Goal: Task Accomplishment & Management: Manage account settings

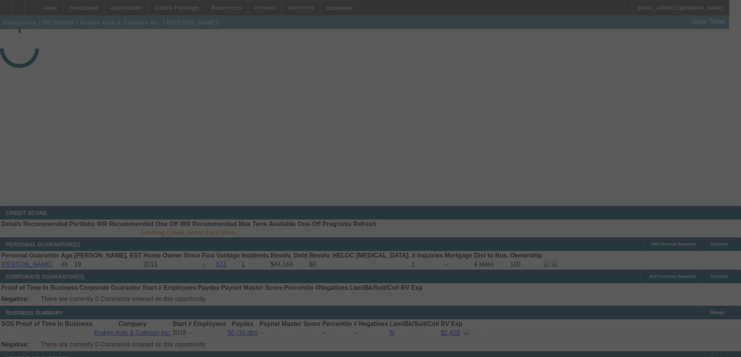
select select "3"
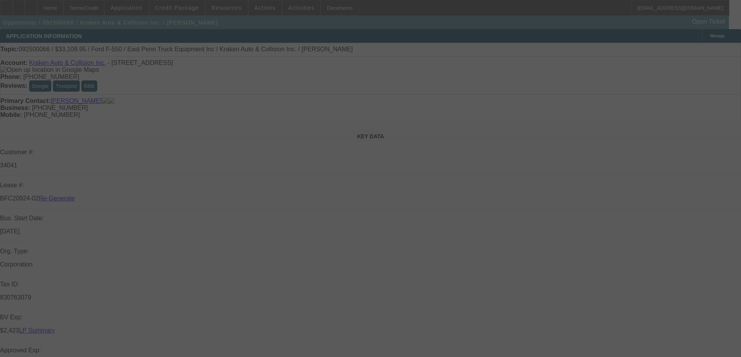
select select "0"
select select "0.1"
select select "4"
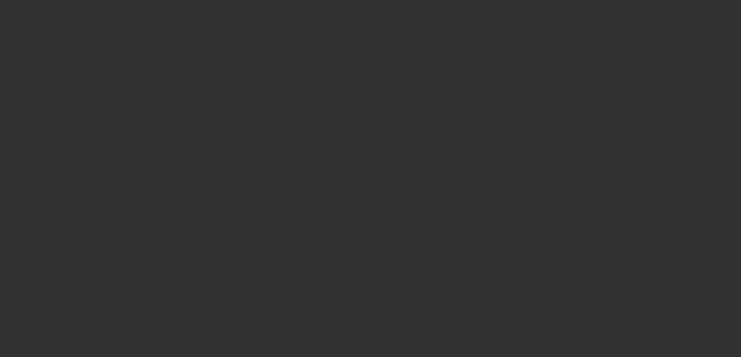
select select "4"
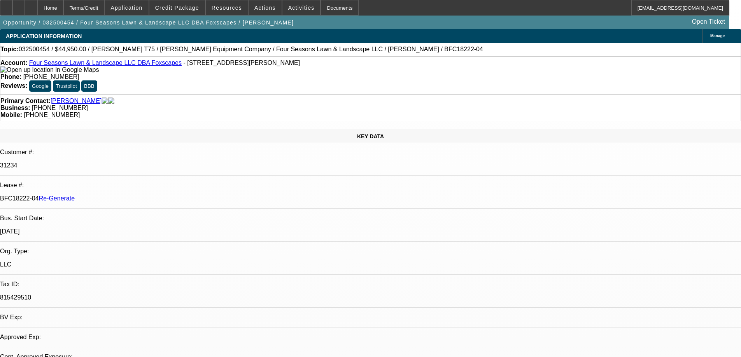
select select "0"
select select "6"
click at [328, 9] on div "Documents" at bounding box center [339, 8] width 38 height 16
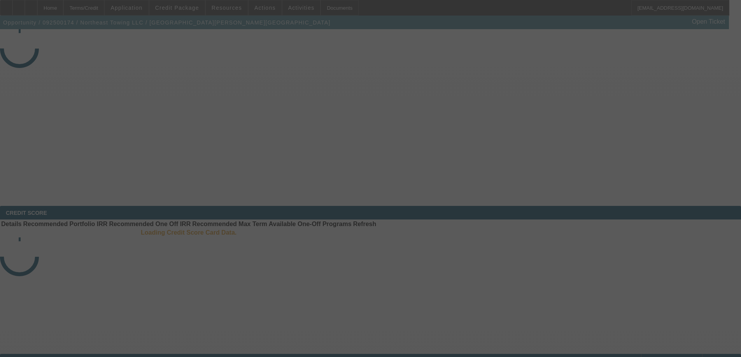
select select "3"
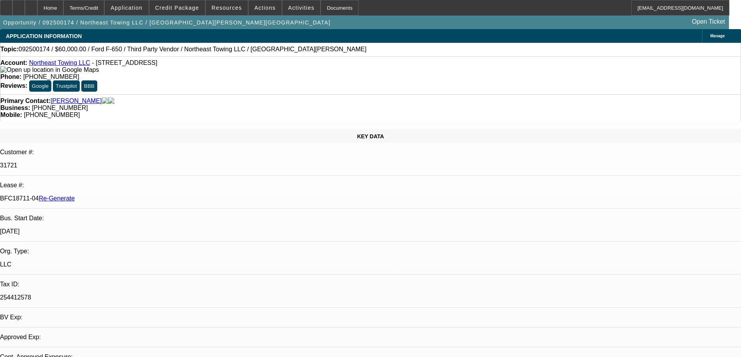
select select "0"
select select "1"
select select "3"
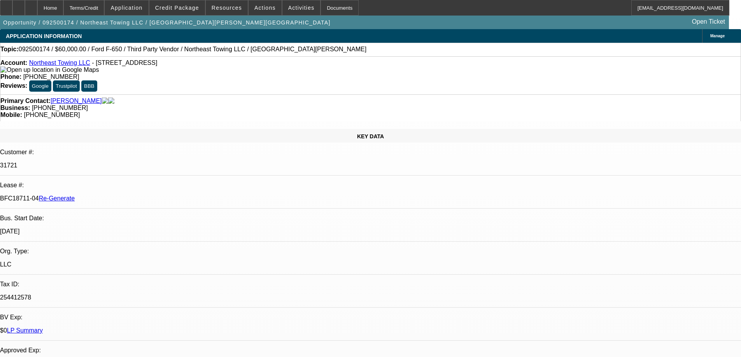
select select "6"
click at [254, 9] on span "Actions" at bounding box center [264, 8] width 21 height 6
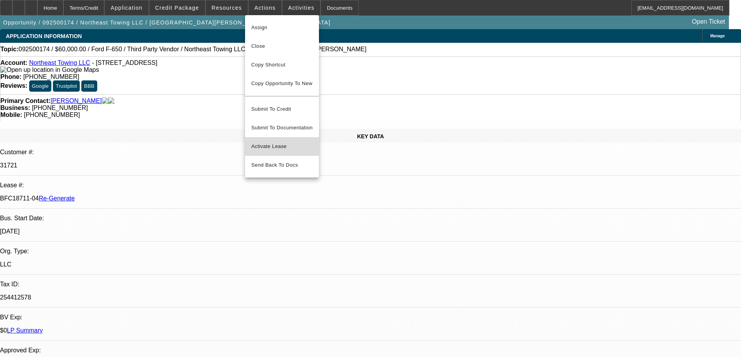
click at [256, 142] on span "Activate Lease" at bounding box center [281, 146] width 61 height 9
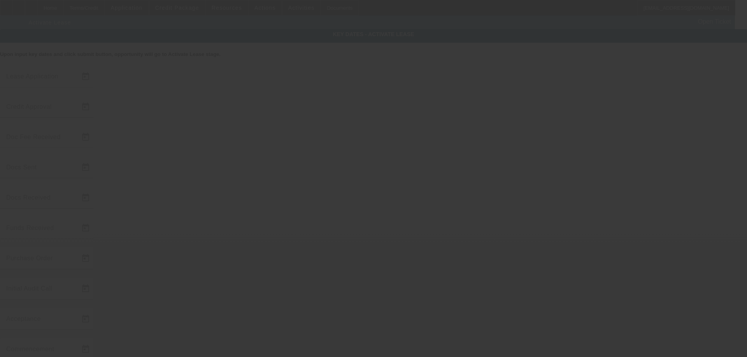
type input "9/9/2025"
type input "9/19/2025"
type input "9/16/2025"
type input "9/17/2025"
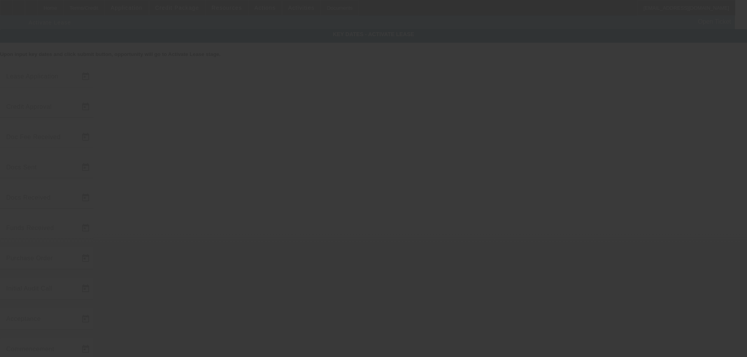
type input "9/19/2025"
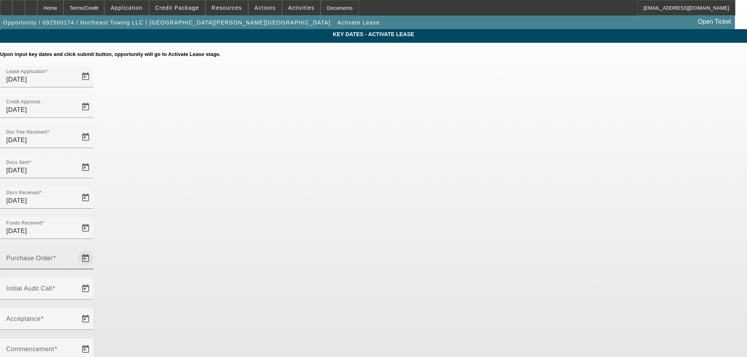
click at [95, 249] on span "Open calendar" at bounding box center [85, 258] width 19 height 19
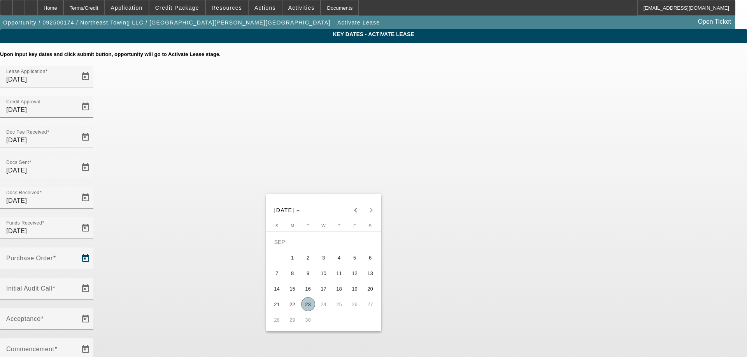
click at [314, 308] on span "23" at bounding box center [308, 304] width 14 height 14
type input "9/23/2025"
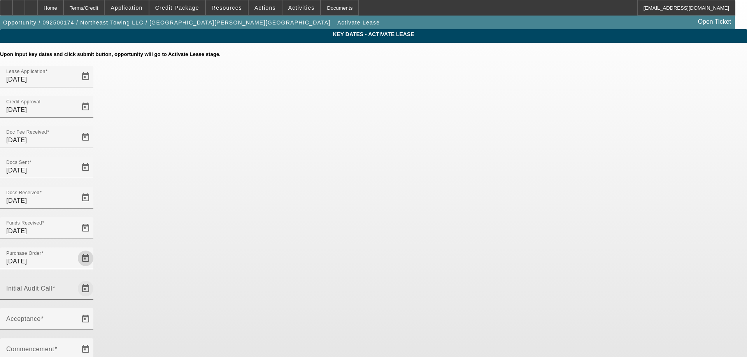
click at [95, 280] on span "Open calendar" at bounding box center [85, 289] width 19 height 19
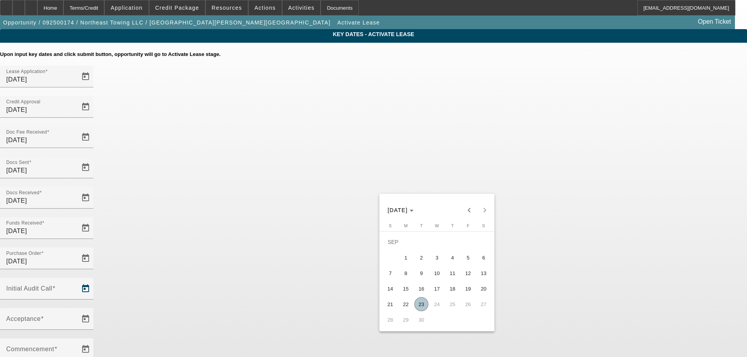
click at [416, 309] on span "23" at bounding box center [421, 304] width 14 height 14
type input "9/23/2025"
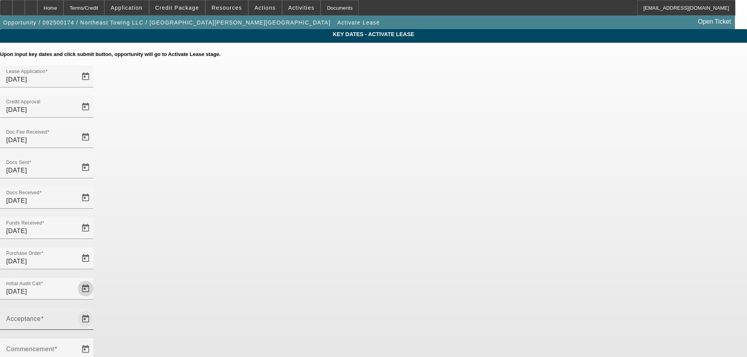
click at [95, 310] on span "Open calendar" at bounding box center [85, 319] width 19 height 19
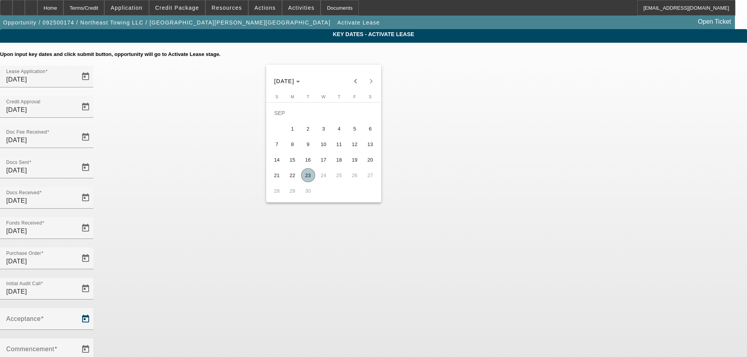
click at [306, 181] on span "23" at bounding box center [308, 175] width 14 height 14
type input "9/23/2025"
type input "10/1/2025"
type input "11/1/2025"
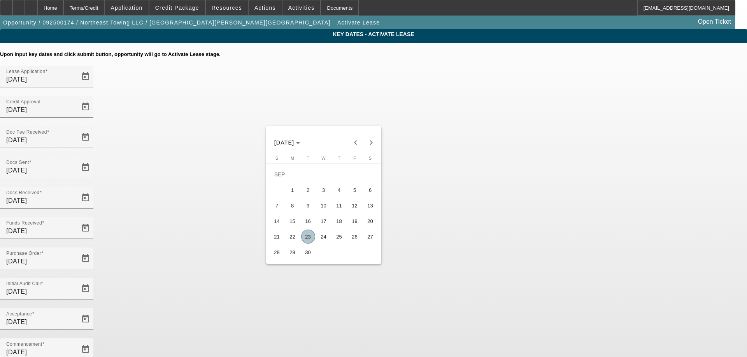
click at [354, 243] on span "26" at bounding box center [355, 237] width 14 height 14
type input "9/26/2025"
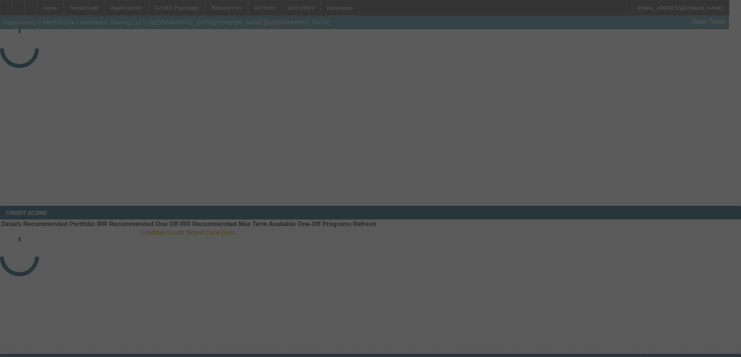
select select "4"
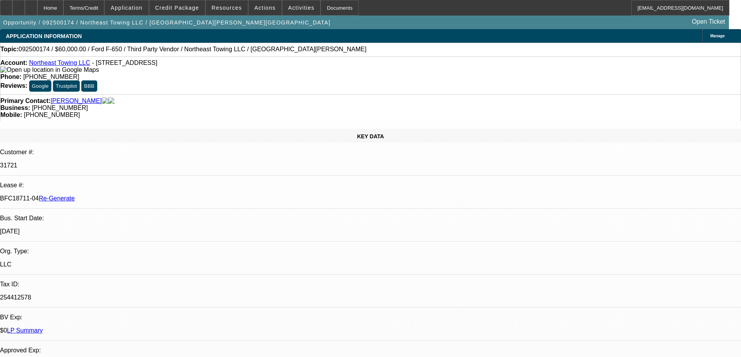
select select "0"
select select "3"
select select "0"
select select "6"
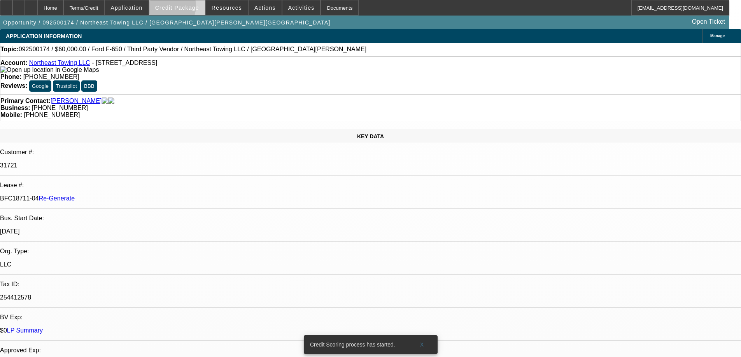
click at [179, 8] on span "Credit Package" at bounding box center [177, 8] width 44 height 6
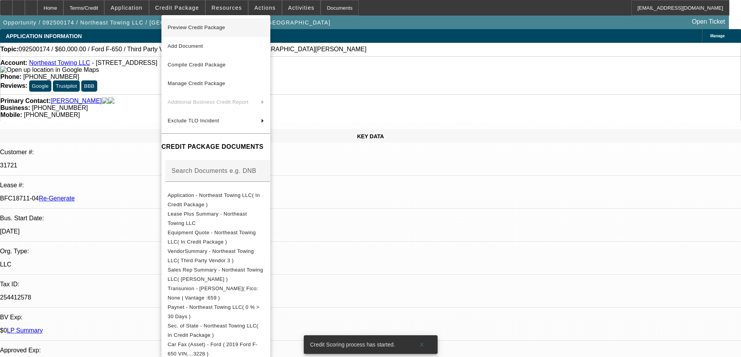
click at [188, 32] on button "Preview Credit Package" at bounding box center [215, 27] width 109 height 19
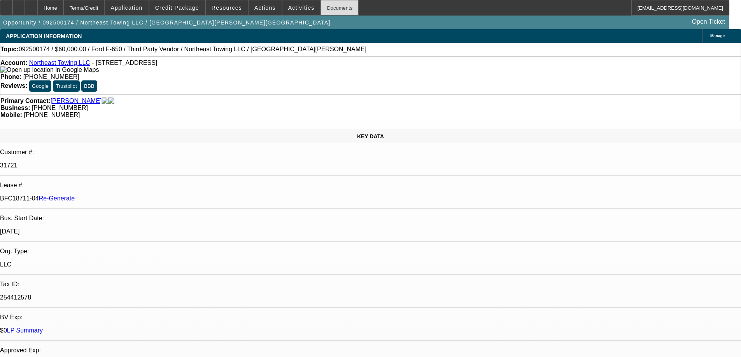
click at [328, 10] on div "Documents" at bounding box center [339, 8] width 38 height 16
click at [297, 12] on span at bounding box center [301, 7] width 38 height 19
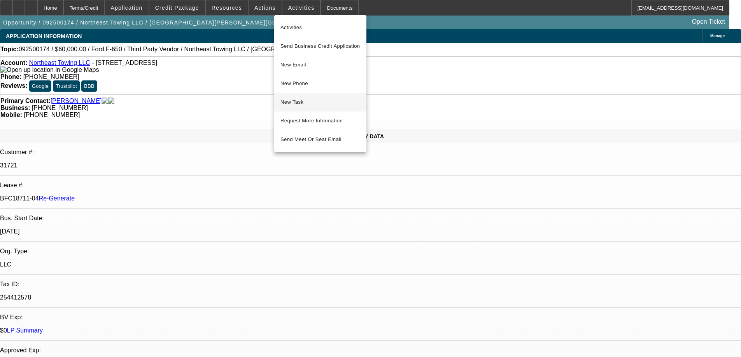
click at [299, 100] on span "New Task" at bounding box center [320, 102] width 80 height 9
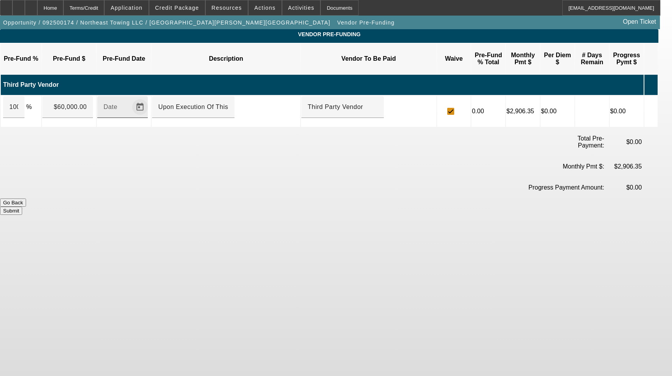
click at [149, 98] on span "Open calendar" at bounding box center [140, 107] width 19 height 19
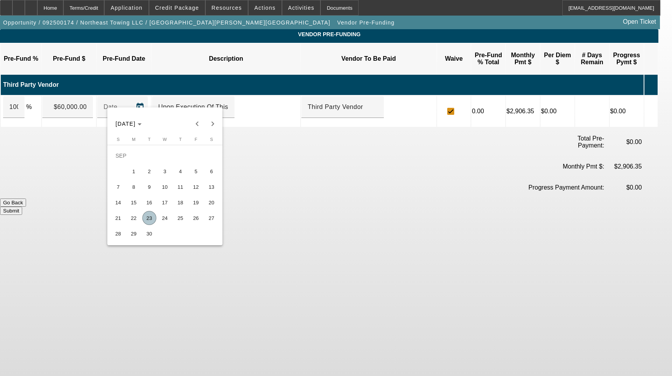
click at [150, 218] on span "23" at bounding box center [149, 218] width 14 height 14
type input "9/23/2025"
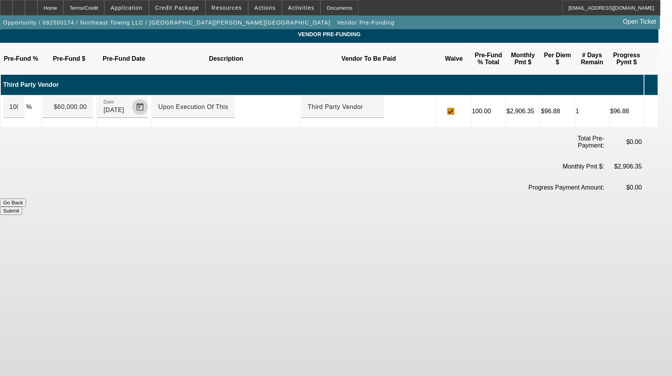
click at [22, 206] on button "Submit" at bounding box center [11, 210] width 22 height 8
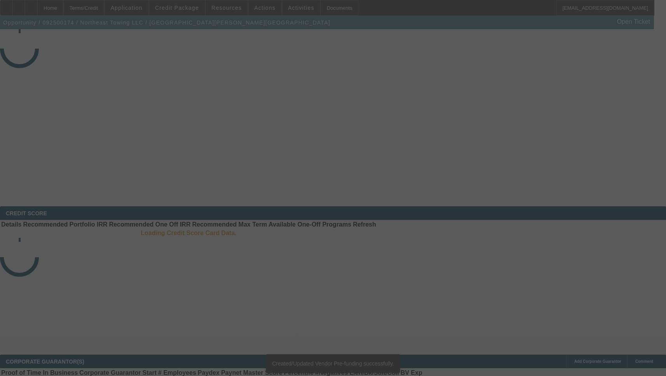
select select "4"
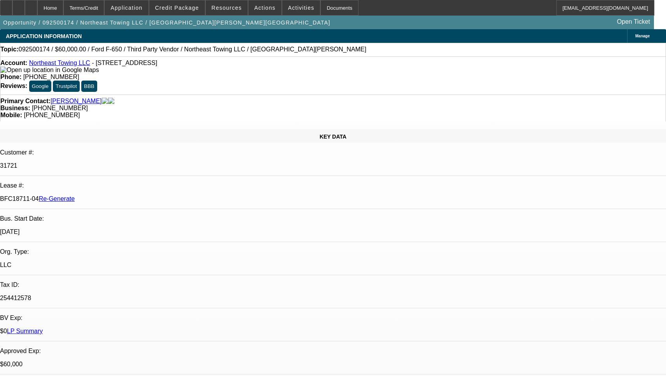
select select "0"
select select "3"
select select "0"
select select "6"
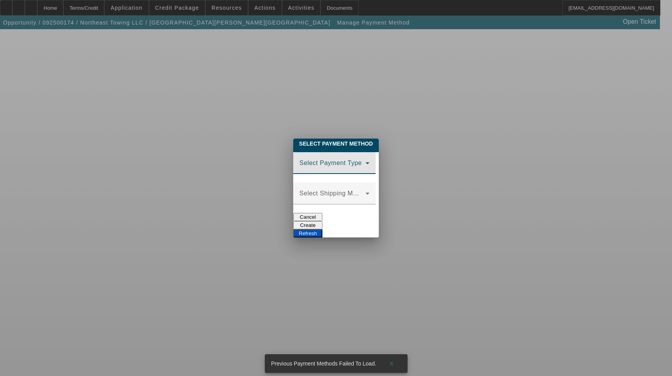
click at [299, 163] on span at bounding box center [332, 165] width 66 height 9
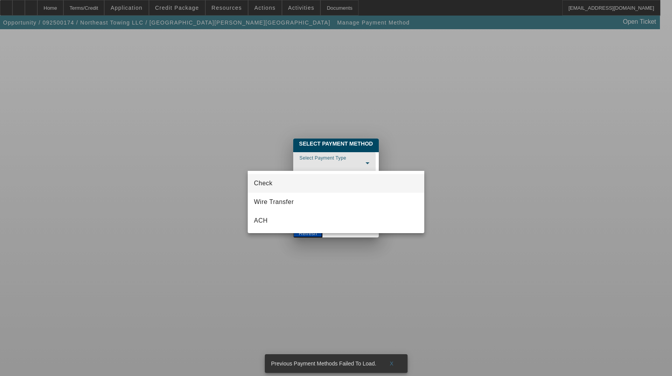
click at [285, 180] on mat-option "Check" at bounding box center [336, 183] width 177 height 19
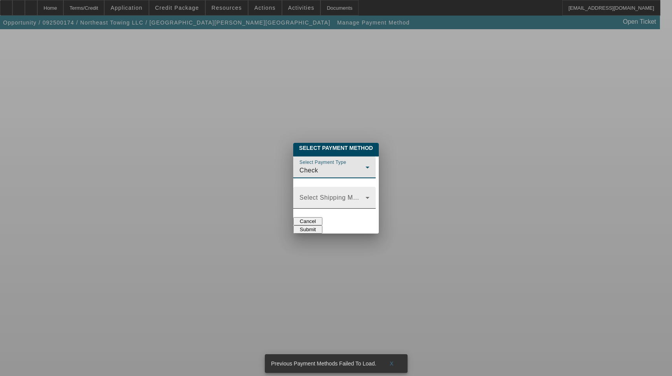
click at [299, 194] on mat-label "Select Shipping Method" at bounding box center [334, 197] width 70 height 7
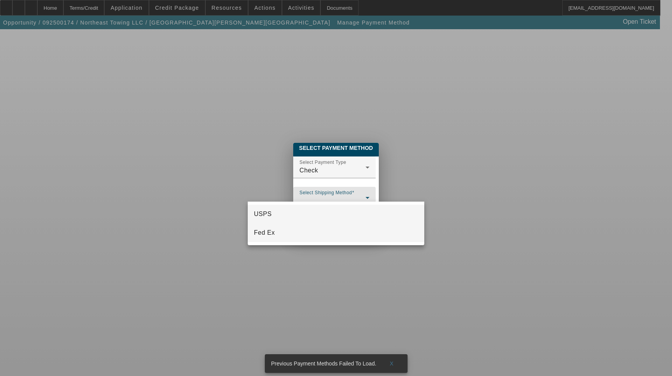
click at [287, 234] on mat-option "Fed Ex" at bounding box center [336, 232] width 177 height 19
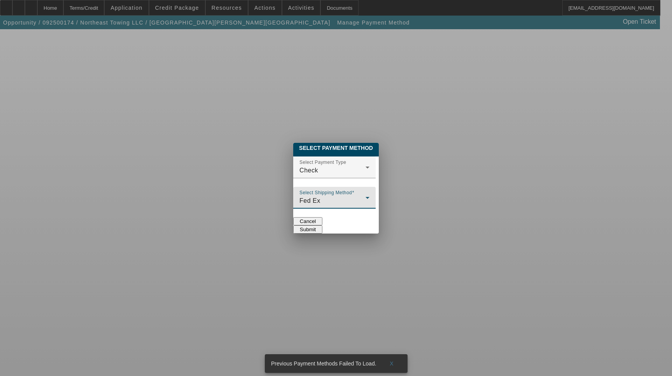
click at [322, 225] on button "Submit" at bounding box center [307, 229] width 29 height 8
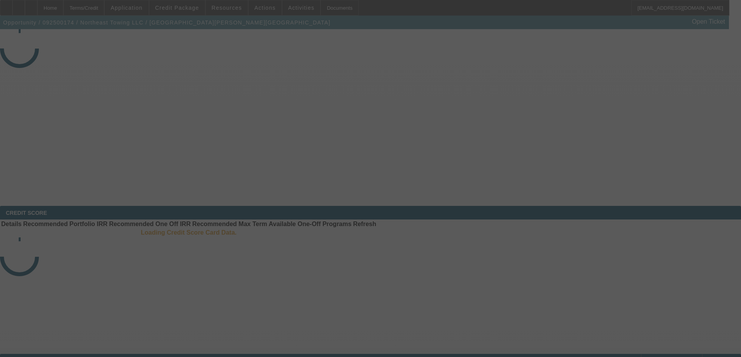
select select "4"
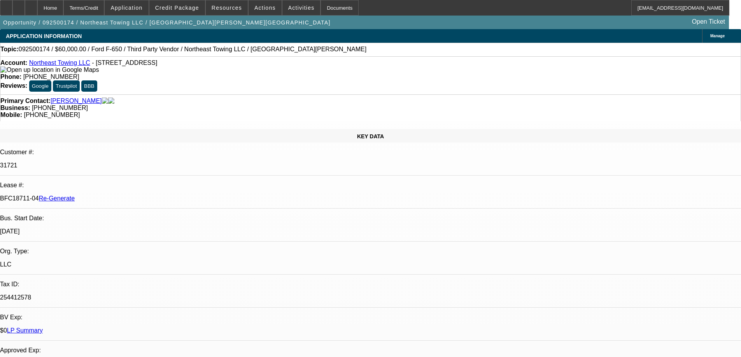
select select "0"
select select "3"
select select "0"
select select "6"
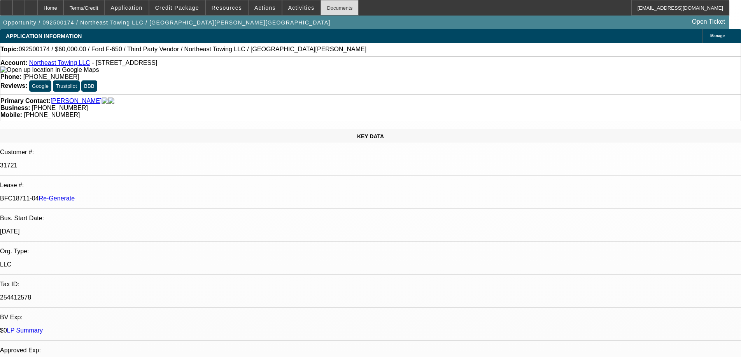
click at [336, 3] on div "Documents" at bounding box center [339, 8] width 38 height 16
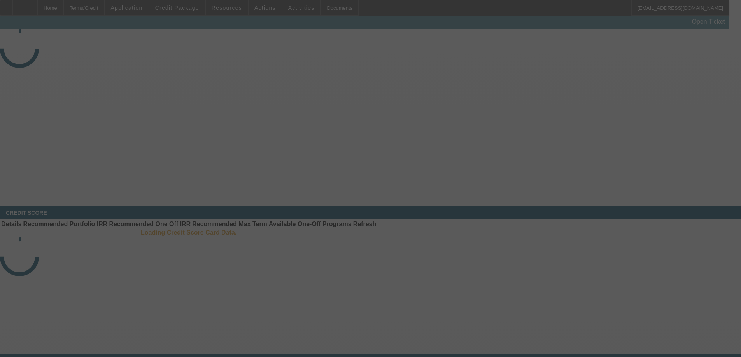
select select "3"
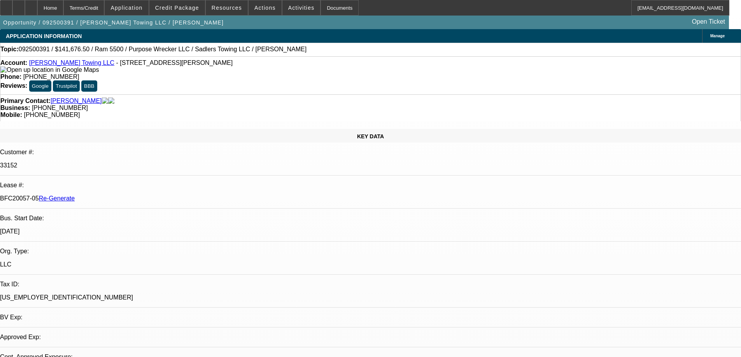
select select "0"
select select "2"
select select "0"
select select "6"
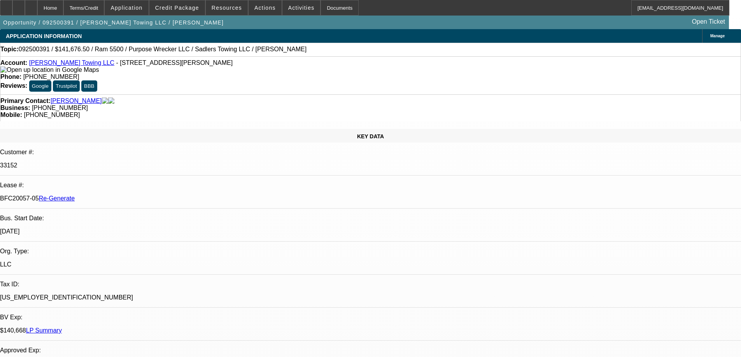
click at [6, 5] on icon at bounding box center [6, 5] width 0 height 0
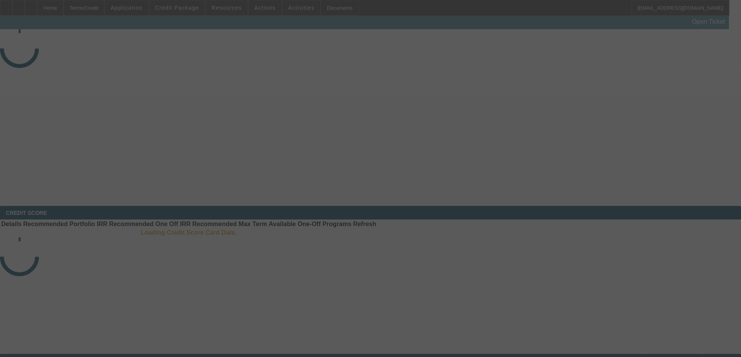
select select "3"
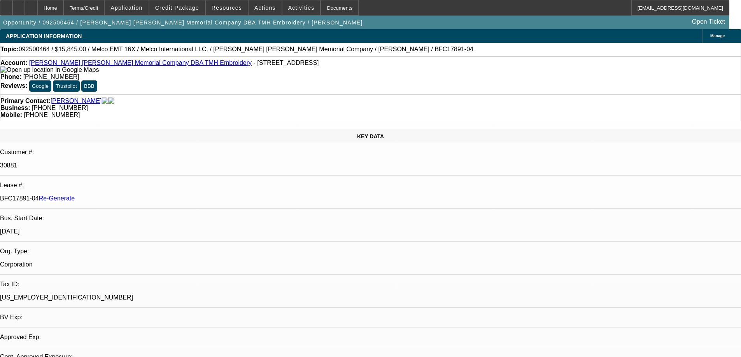
select select "0"
select select "2"
select select "0"
select select "6"
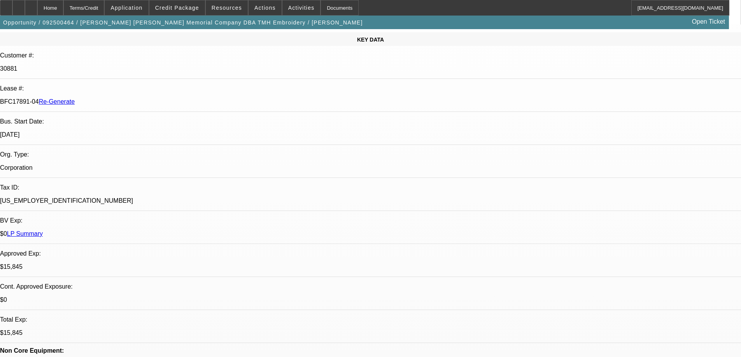
scroll to position [117, 0]
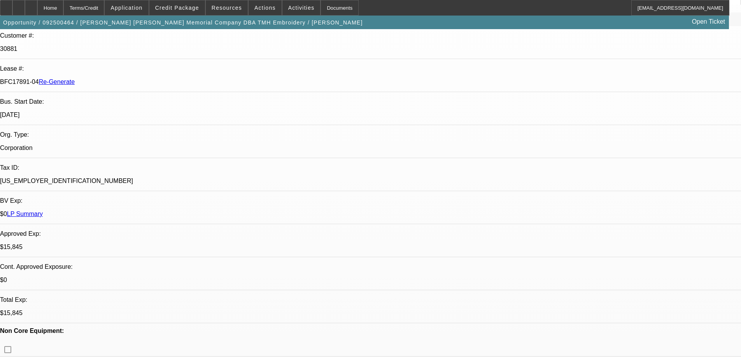
click at [324, 9] on div "Documents" at bounding box center [339, 8] width 38 height 16
click at [295, 10] on span "Activities" at bounding box center [301, 8] width 26 height 6
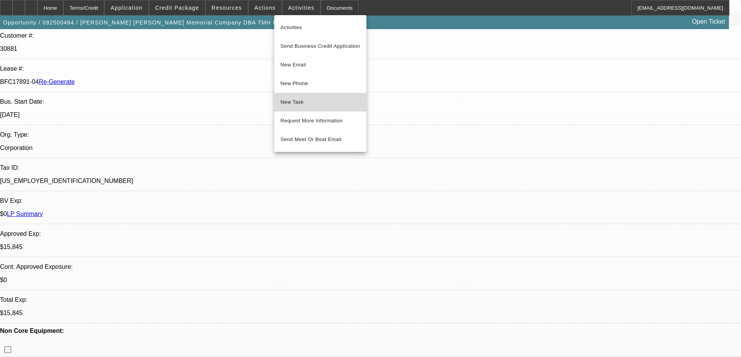
click at [306, 104] on span "New Task" at bounding box center [320, 102] width 80 height 9
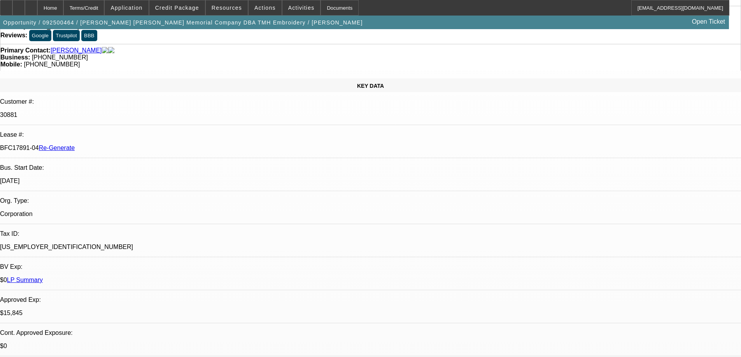
scroll to position [0, 0]
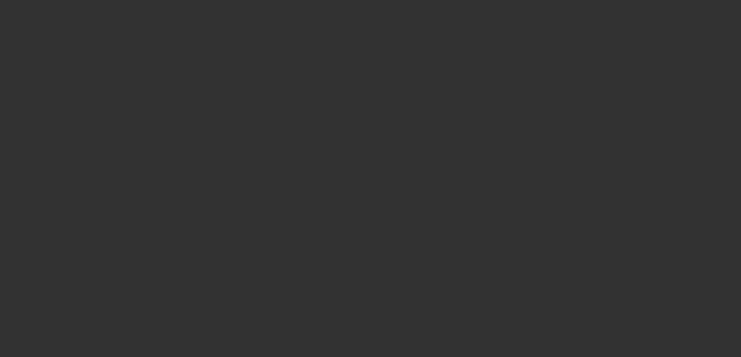
select select "3"
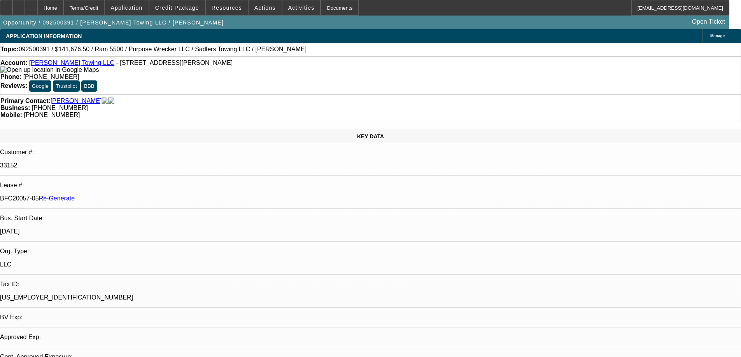
select select "0"
select select "2"
select select "0"
select select "6"
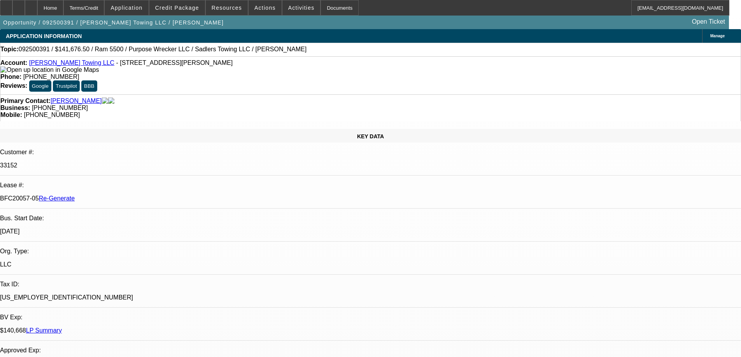
click at [254, 10] on span "Actions" at bounding box center [264, 8] width 21 height 6
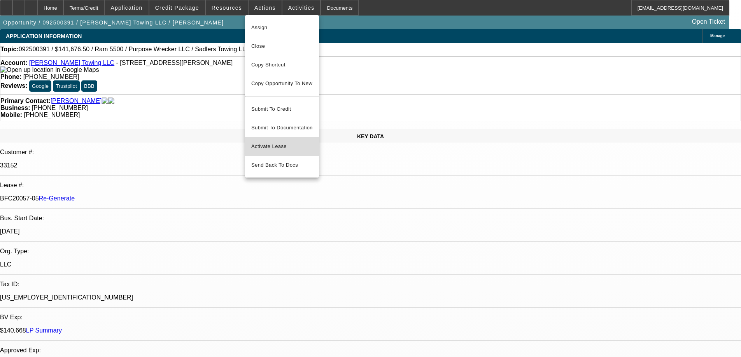
click at [264, 145] on button "Activate Lease" at bounding box center [282, 146] width 74 height 19
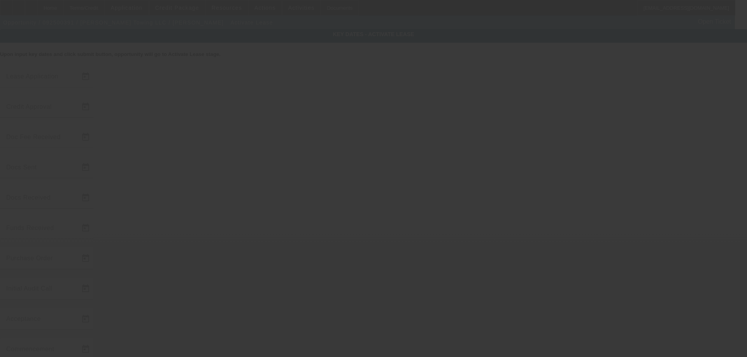
type input "9/18/2025"
type input "9/22/2025"
type input "9/19/2025"
type input "9/22/2025"
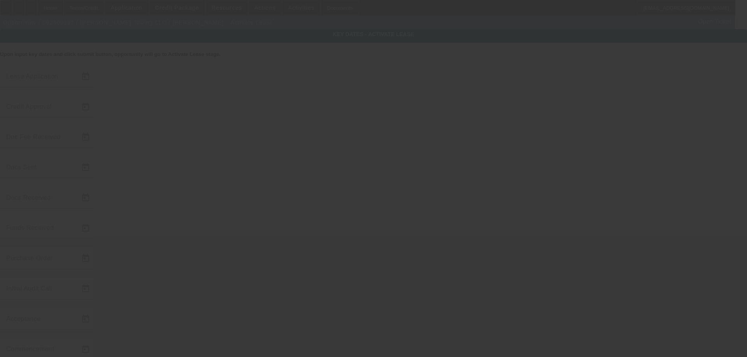
type input "9/22/2025"
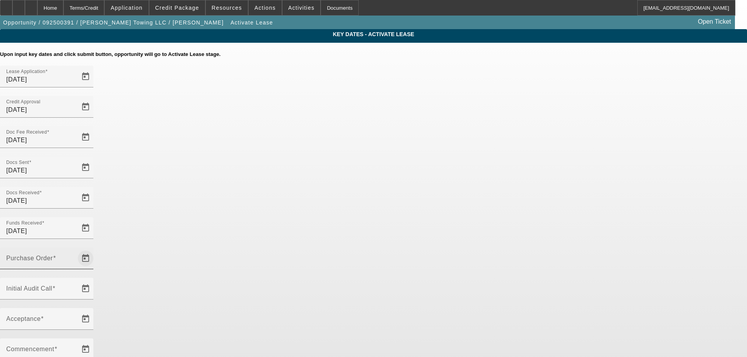
click at [95, 249] on span "Open calendar" at bounding box center [85, 258] width 19 height 19
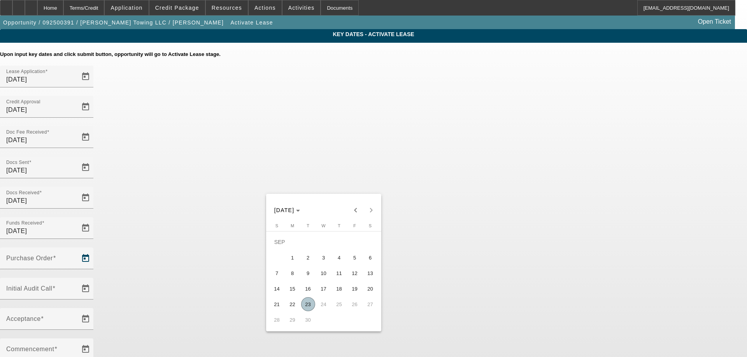
click at [310, 311] on span "23" at bounding box center [308, 304] width 14 height 14
type input "[DATE]"
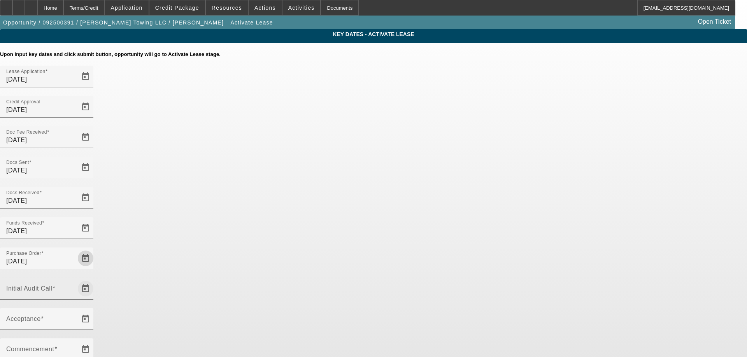
click at [95, 280] on span "Open calendar" at bounding box center [85, 289] width 19 height 19
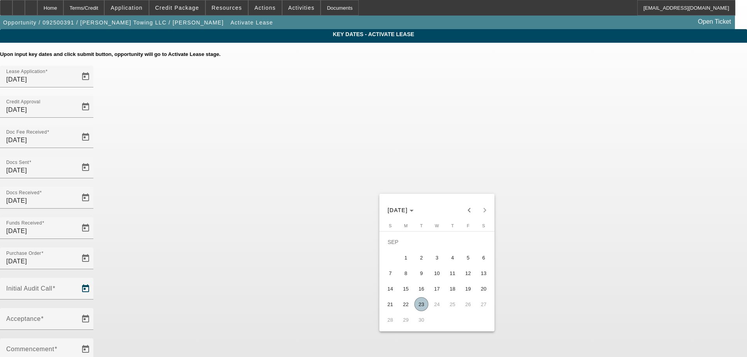
click at [420, 305] on span "23" at bounding box center [421, 304] width 14 height 14
type input "[DATE]"
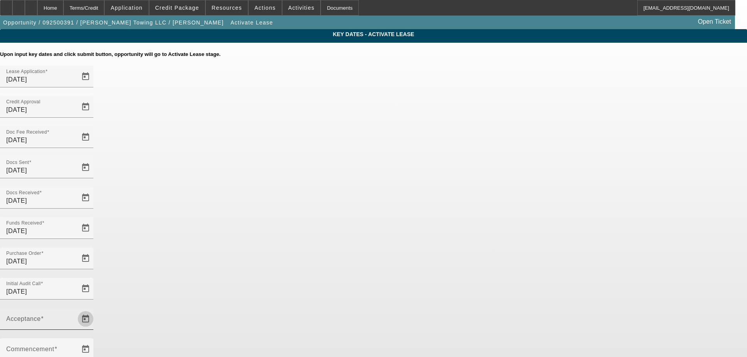
click at [95, 310] on span "Open calendar" at bounding box center [85, 319] width 19 height 19
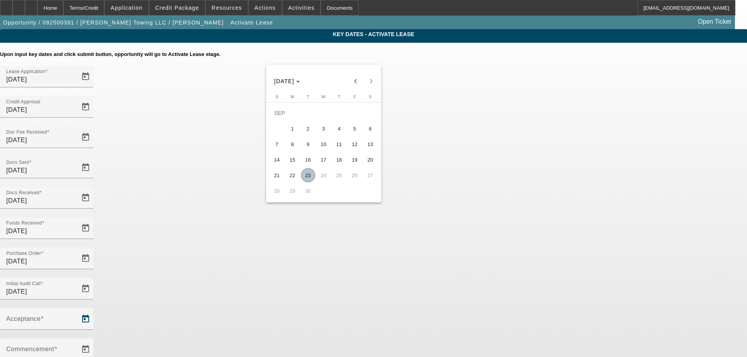
click at [309, 178] on span "23" at bounding box center [308, 175] width 14 height 14
type input "[DATE]"
type input "10/1/2025"
type input "11/1/2025"
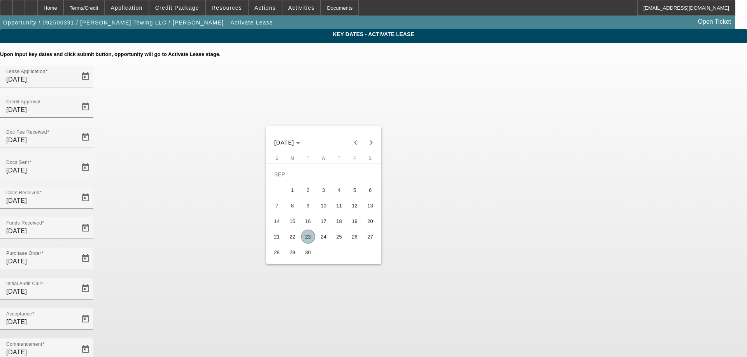
click at [320, 240] on span "24" at bounding box center [324, 237] width 14 height 14
type input "9/24/2025"
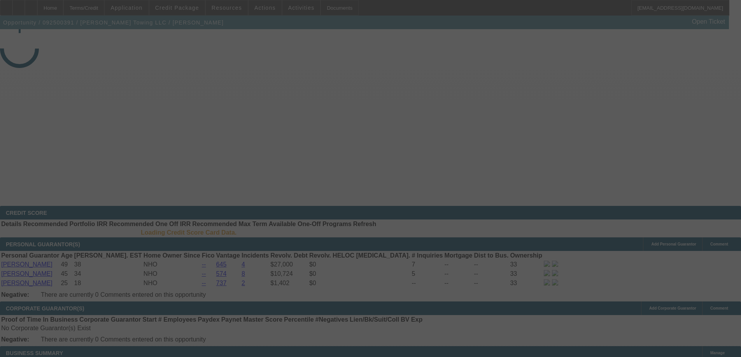
select select "4"
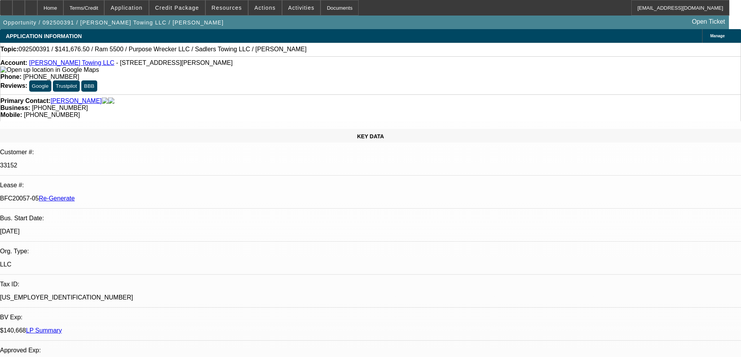
select select "0"
select select "2"
select select "0"
select select "6"
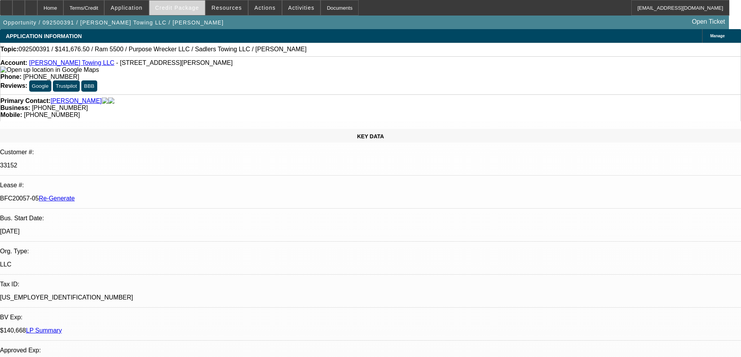
click at [184, 9] on span "Credit Package" at bounding box center [177, 8] width 44 height 6
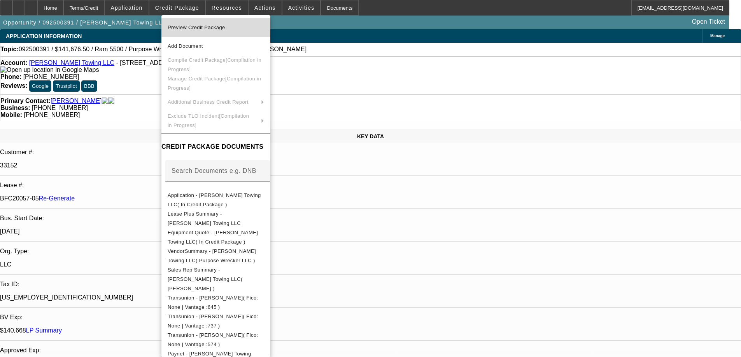
click at [185, 28] on span "Preview Credit Package" at bounding box center [197, 27] width 58 height 6
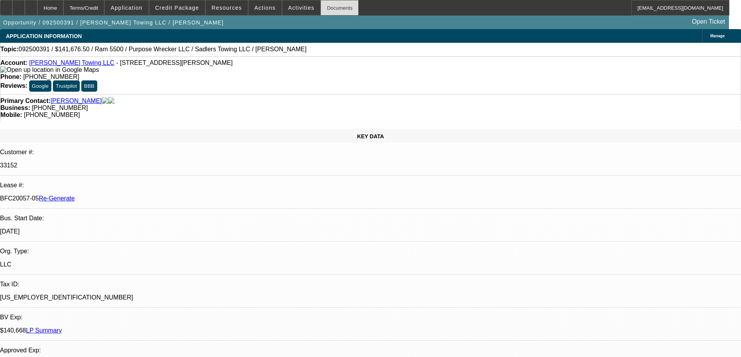
click at [336, 7] on div "Documents" at bounding box center [339, 8] width 38 height 16
click at [288, 9] on span "Activities" at bounding box center [301, 8] width 26 height 6
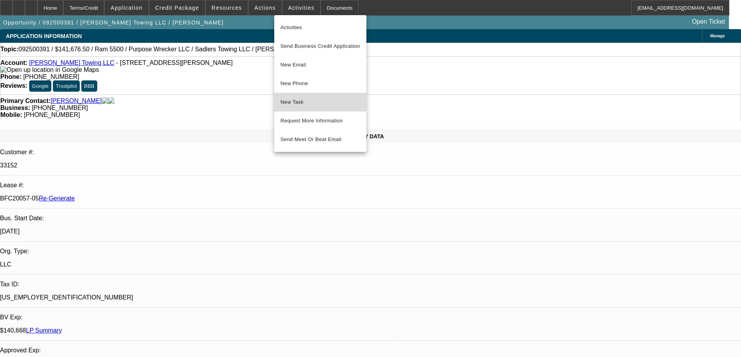
click at [297, 96] on button "New Task" at bounding box center [320, 102] width 92 height 19
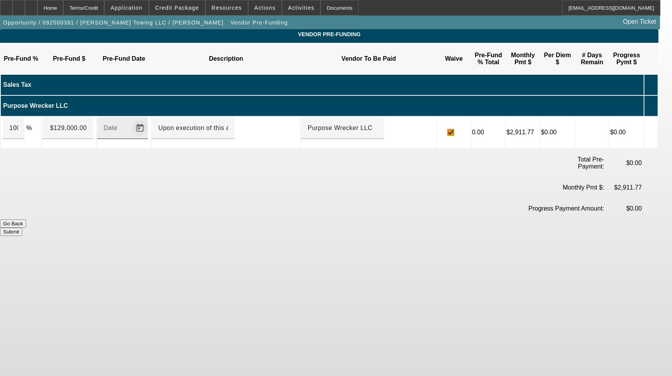
click at [149, 119] on span "Open calendar" at bounding box center [140, 128] width 19 height 19
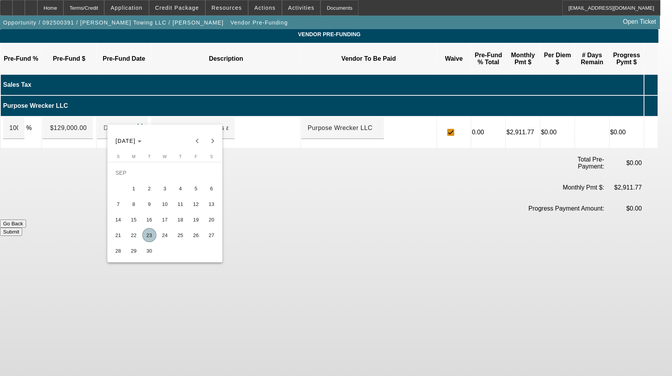
click at [150, 236] on span "23" at bounding box center [149, 235] width 14 height 14
type input "[DATE]"
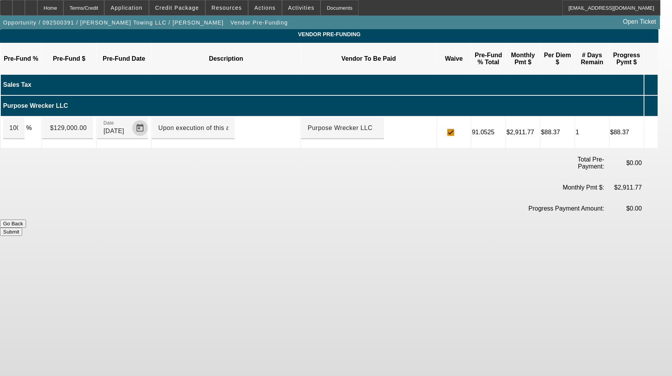
click at [22, 227] on button "Submit" at bounding box center [11, 231] width 22 height 8
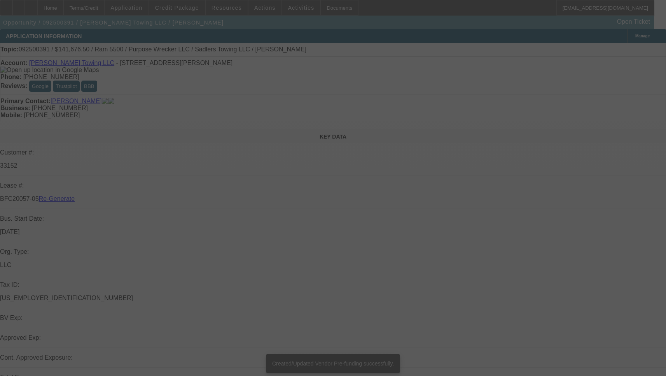
select select "4"
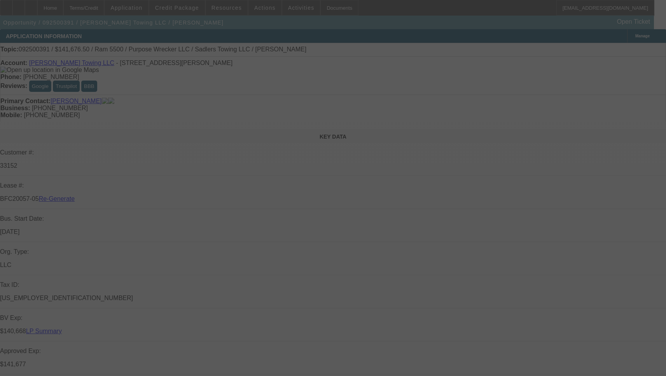
select select "0"
select select "2"
select select "0"
select select "6"
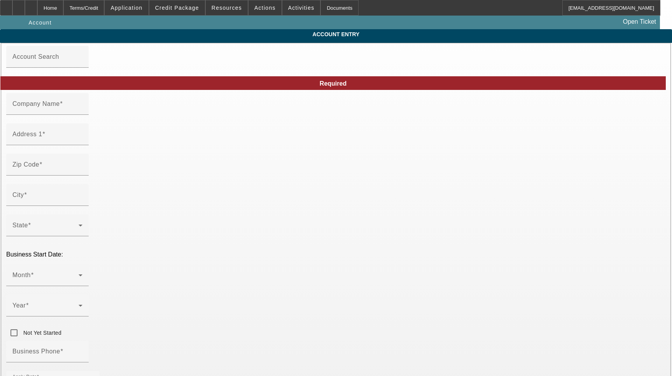
type input "[PERSON_NAME] [PERSON_NAME] Memorial Company"
type input "[STREET_ADDRESS]"
type input "43611"
type input "[GEOGRAPHIC_DATA]"
type input "[PHONE_NUMBER]"
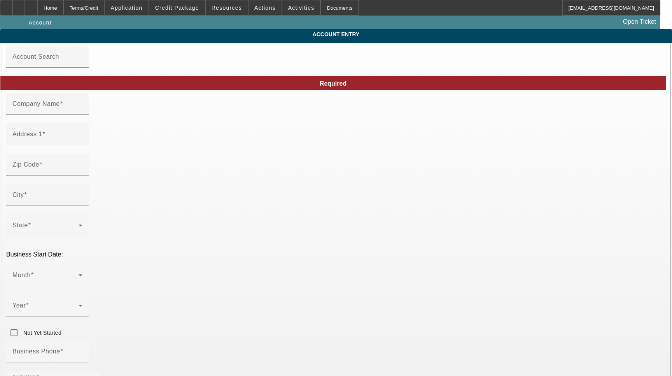
type input "TMH Embroidery"
type input "[PERSON_NAME][EMAIL_ADDRESS][DOMAIN_NAME]"
type input "[PERSON_NAME]"
type input "[US_EMPLOYER_IDENTIFICATION_NUMBER]"
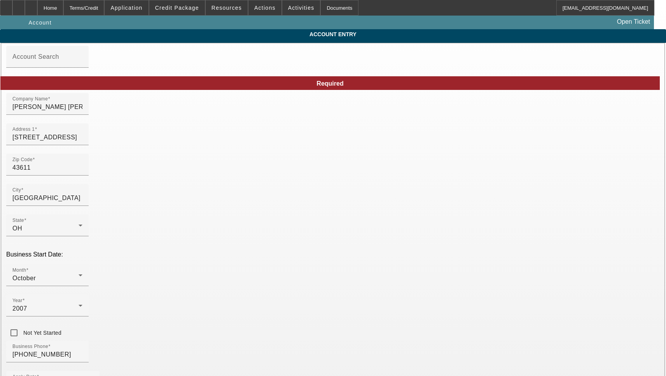
type input "[DATE]"
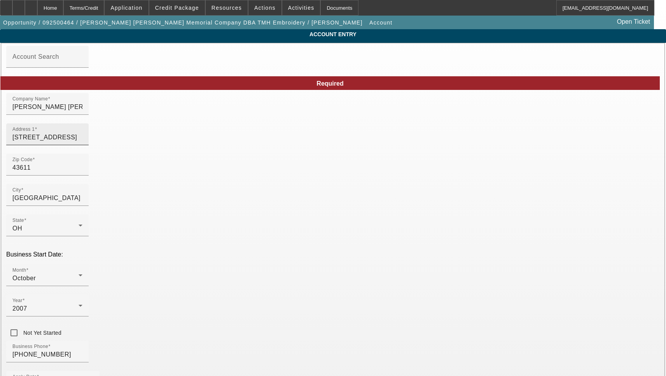
click at [82, 140] on input "[STREET_ADDRESS]" at bounding box center [47, 137] width 70 height 9
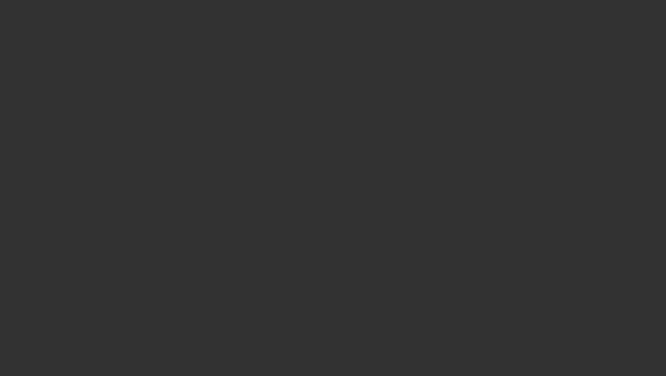
select select "3"
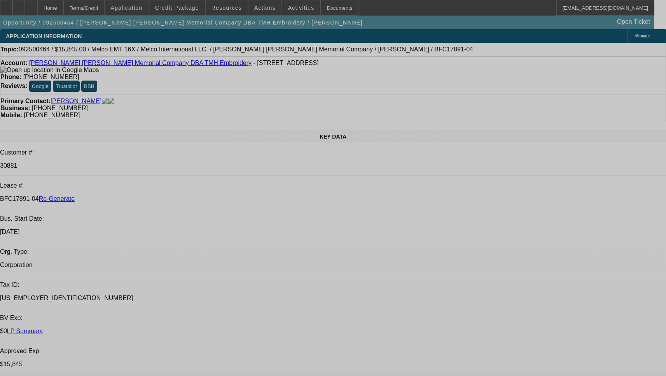
select select "0"
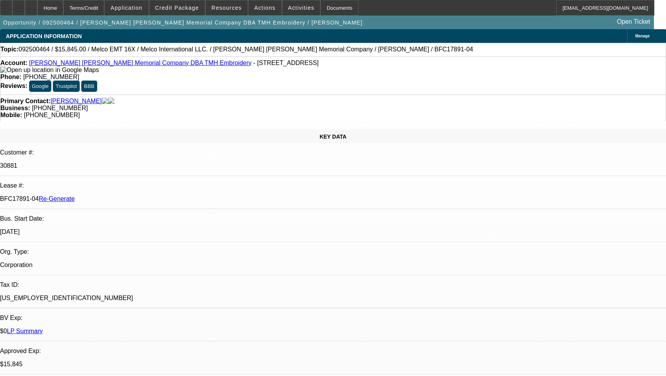
select select "2"
select select "0"
select select "6"
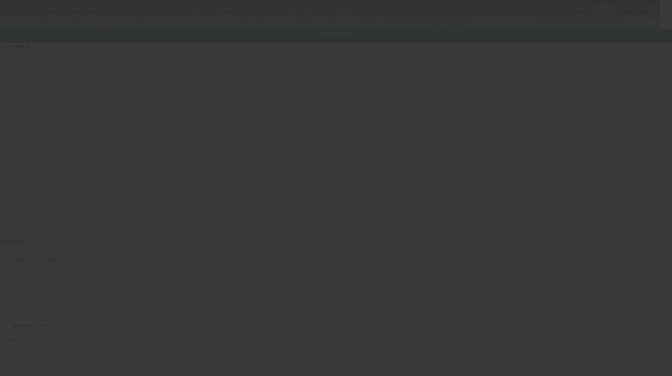
type input "Melco"
type input "EMT 16X"
radio input "true"
type textarea "embroidery machine"
type input "[STREET_ADDRESS]"
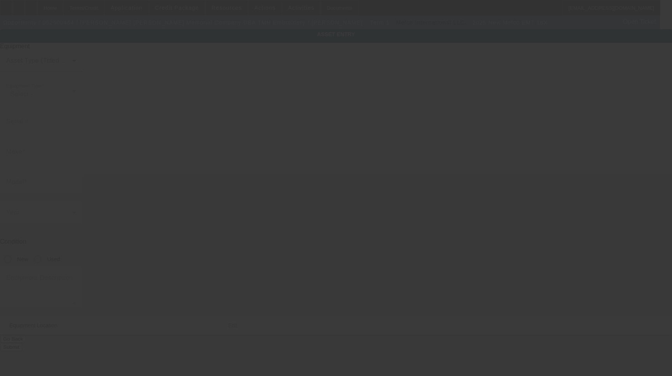
type input "[GEOGRAPHIC_DATA]"
type input "43611"
type input "[PERSON_NAME]"
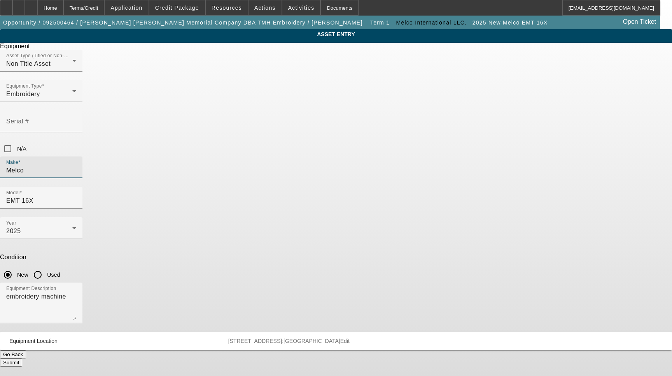
click at [76, 166] on input "Melco" at bounding box center [41, 170] width 70 height 9
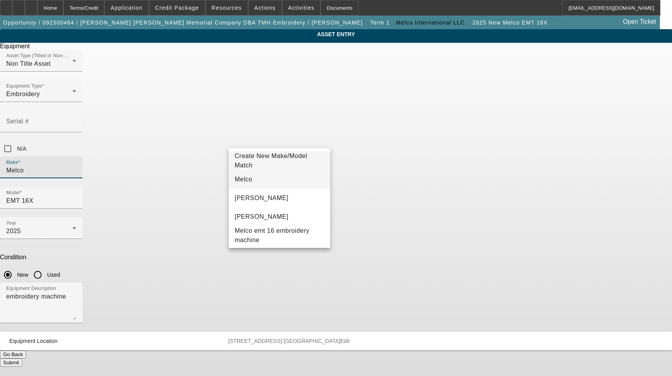
click at [259, 177] on mat-option "Melco" at bounding box center [280, 179] width 102 height 19
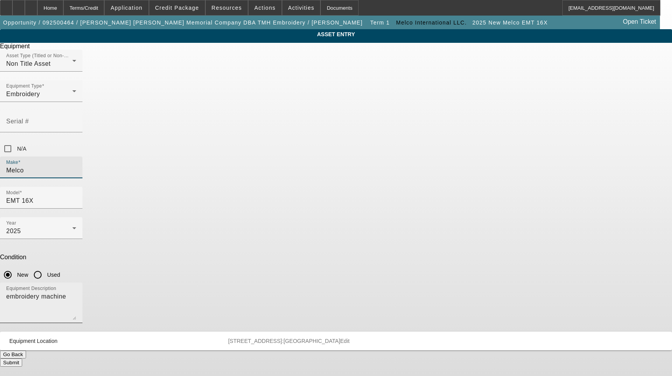
click at [76, 292] on textarea "embroidery machine" at bounding box center [41, 306] width 70 height 28
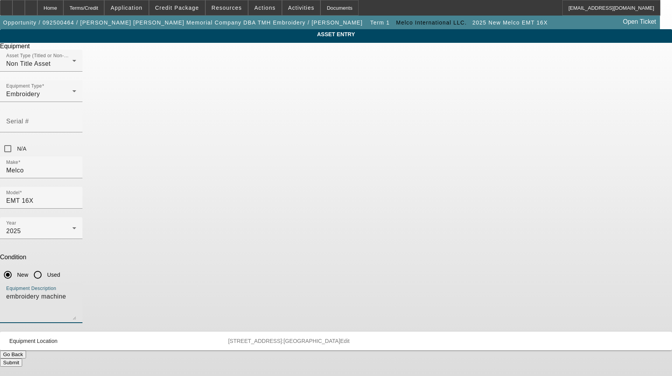
click at [76, 292] on textarea "embroidery machine" at bounding box center [41, 306] width 70 height 28
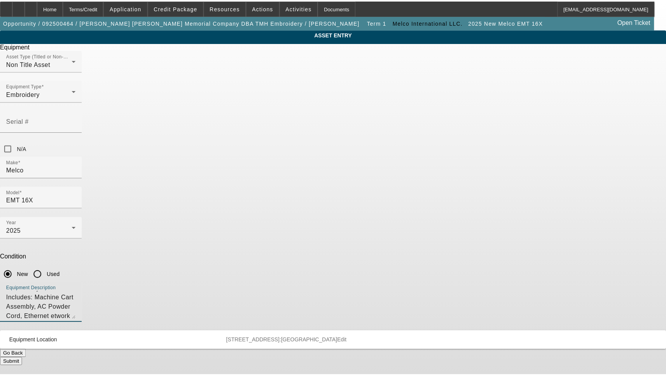
scroll to position [17, 0]
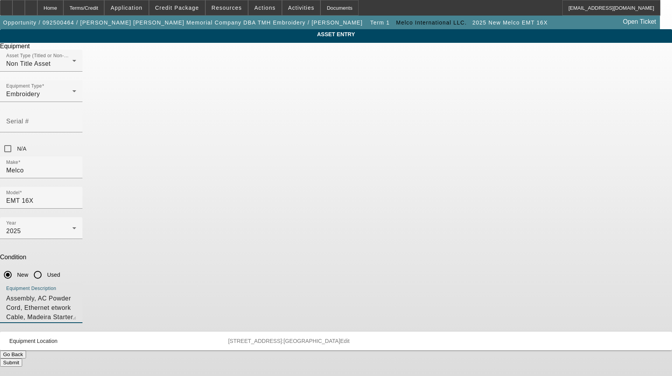
type textarea "Embroidery Machine Includes: Machine Cart Assembly, AC Powder Cord, Ethernet et…"
click at [425, 337] on span "Equipment Location [STREET_ADDRESS]:Lucas Edit" at bounding box center [334, 340] width 650 height 6
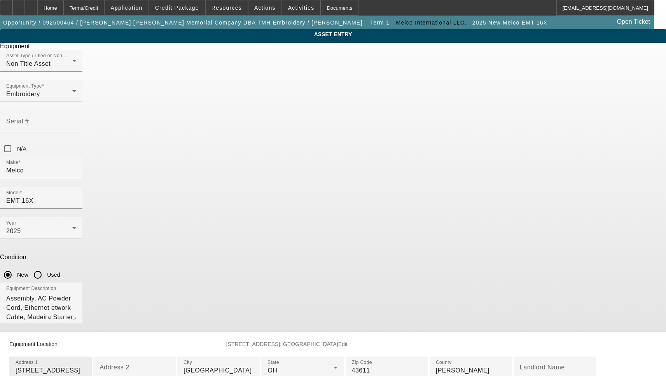
click at [86, 365] on input "[STREET_ADDRESS]" at bounding box center [51, 369] width 70 height 9
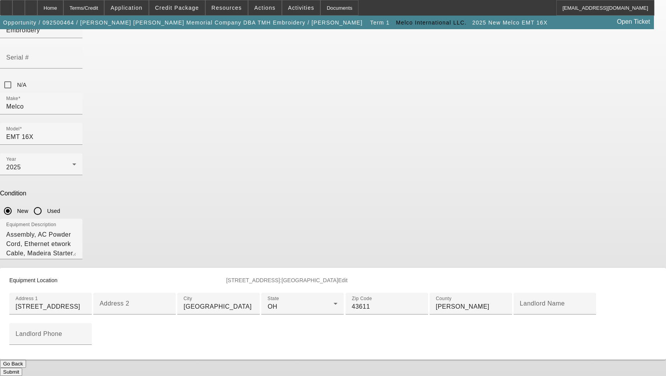
click at [22, 367] on button "Submit" at bounding box center [11, 371] width 22 height 8
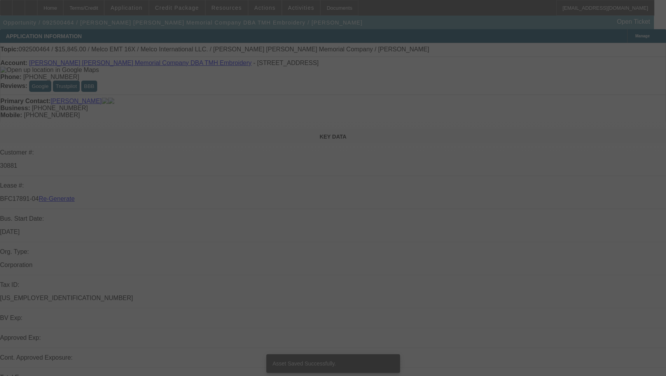
select select "3"
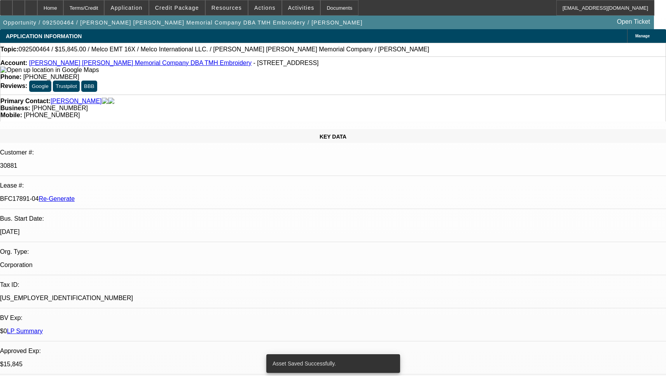
select select "0"
select select "2"
select select "0"
select select "6"
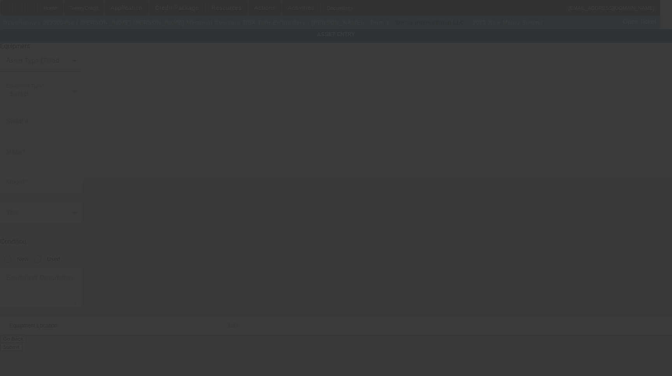
type input "Melco"
type input "Summit"
radio input "true"
type textarea "embroidery machine"
type input "[STREET_ADDRESS]"
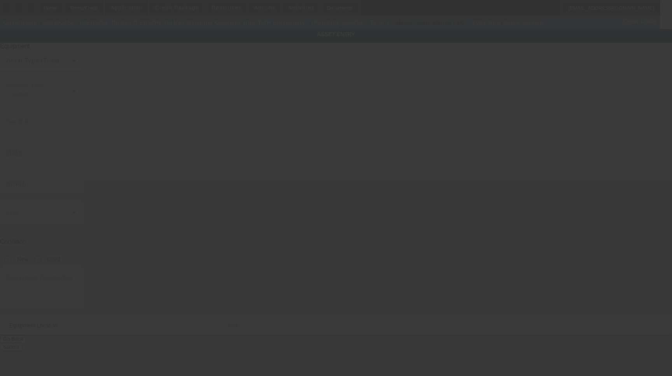
type input "[GEOGRAPHIC_DATA]"
type input "43611"
type input "[PERSON_NAME]"
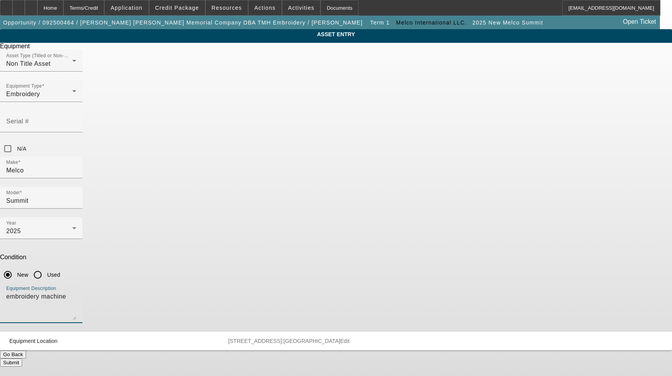
click at [76, 292] on textarea "embroidery machine" at bounding box center [41, 306] width 70 height 28
click at [76, 166] on input "Melco" at bounding box center [41, 170] width 70 height 9
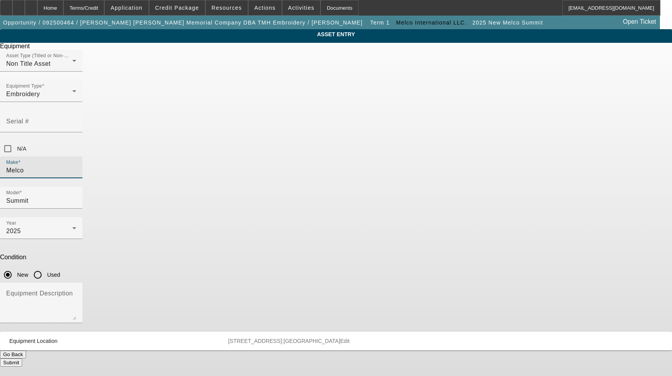
click at [76, 166] on input "Melco" at bounding box center [41, 170] width 70 height 9
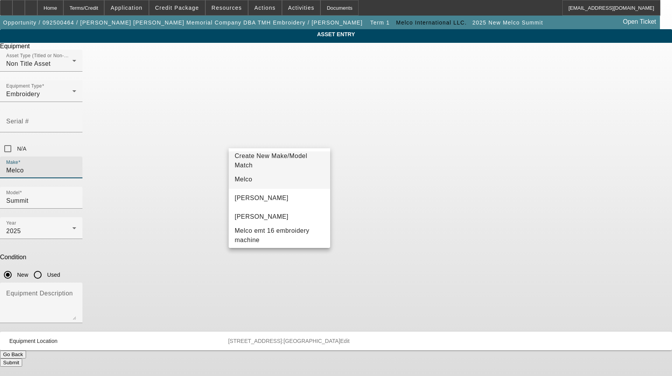
click at [266, 171] on mat-option "Melco" at bounding box center [280, 179] width 102 height 19
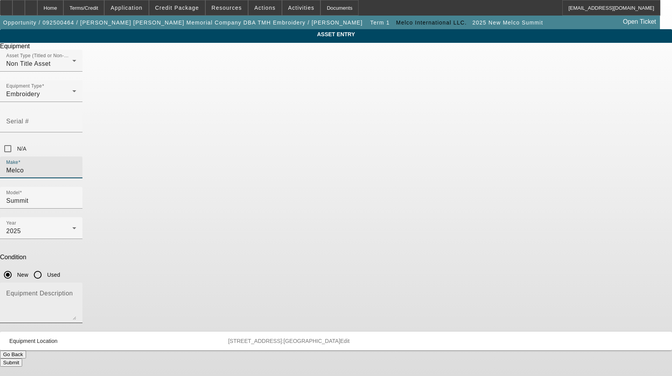
click at [76, 292] on textarea "Equipment Description" at bounding box center [41, 306] width 70 height 28
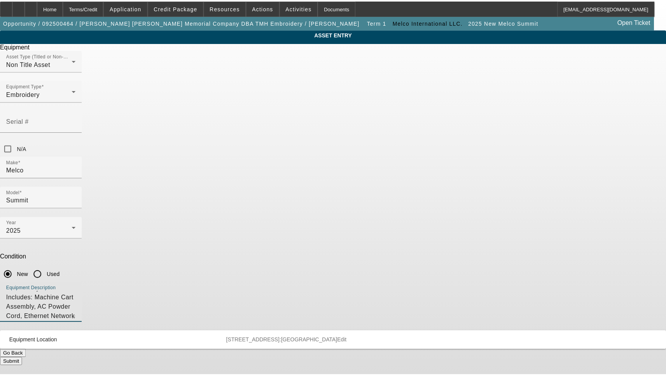
scroll to position [17, 0]
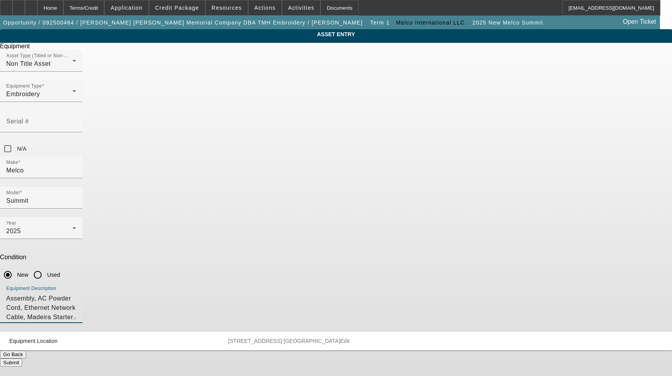
click at [76, 292] on textarea "Embroidery Machine Includes: Machine Cart Assembly, AC Powder Cord, Ethernet Ne…" at bounding box center [41, 306] width 70 height 28
type textarea "Embroidery Machine Includes: Machine Cart Assembly, AC Powder Cord, Ethernet Ne…"
click at [350, 337] on span "Edit" at bounding box center [344, 340] width 9 height 6
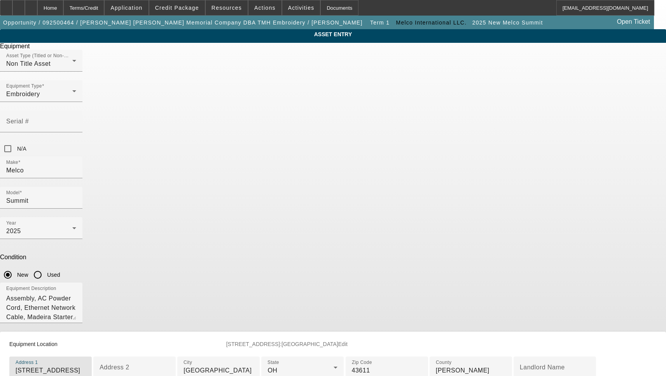
click at [86, 365] on input "[STREET_ADDRESS]" at bounding box center [51, 369] width 70 height 9
click at [86, 365] on input "v" at bounding box center [51, 369] width 70 height 9
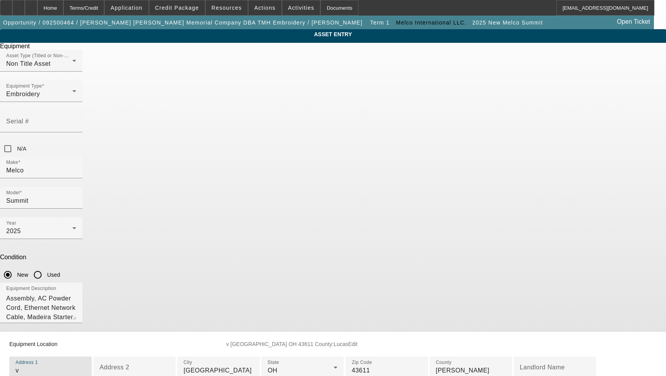
click at [86, 365] on input "v" at bounding box center [51, 369] width 70 height 9
paste input "5110 N Summit St"
type input "5110 N Summit St"
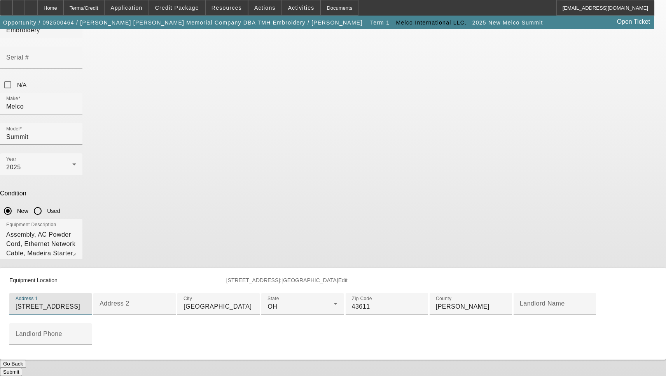
click at [22, 367] on button "Submit" at bounding box center [11, 371] width 22 height 8
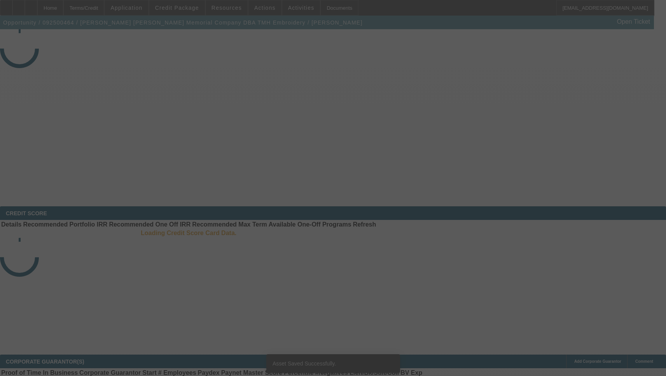
select select "3"
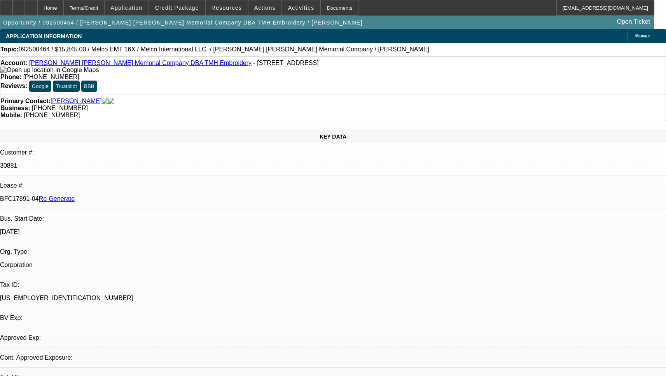
select select "0"
select select "1"
select select "2"
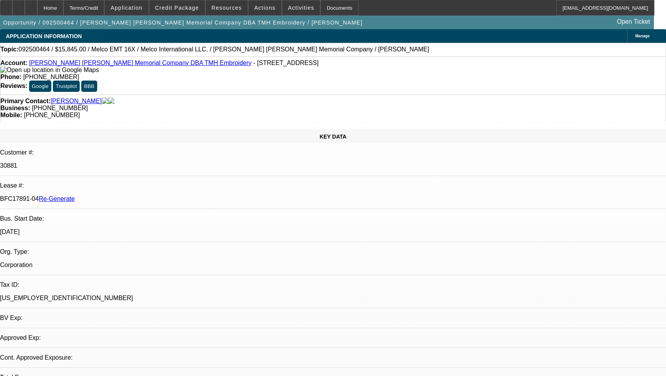
select select "6"
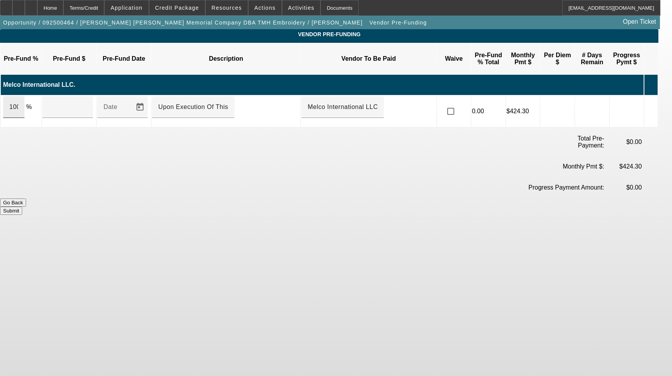
click at [24, 97] on div "100" at bounding box center [13, 107] width 21 height 22
type input "$25,845.00"
click at [22, 206] on button "Submit" at bounding box center [11, 210] width 22 height 8
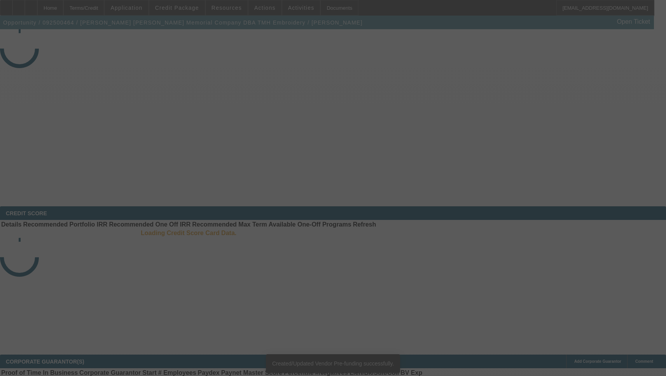
select select "3"
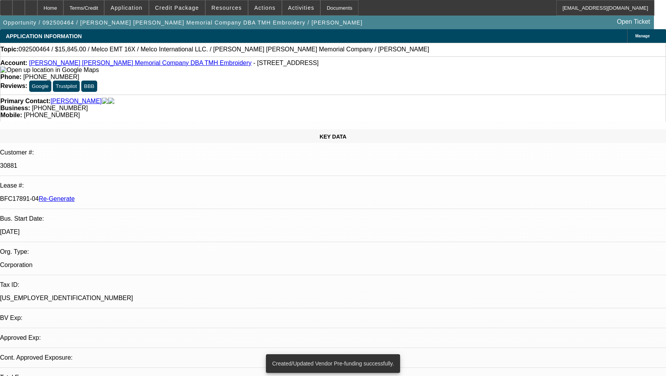
select select "0"
select select "2"
select select "0"
select select "6"
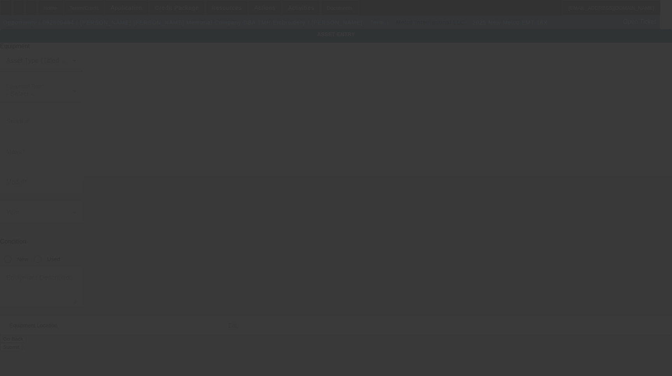
type input "Melco"
type input "EMT 16X"
radio input "true"
type textarea "Embroidery Machine Includes: Machine Cart Assembly, AC Powder Cord, Ethernet et…"
type input "[STREET_ADDRESS]"
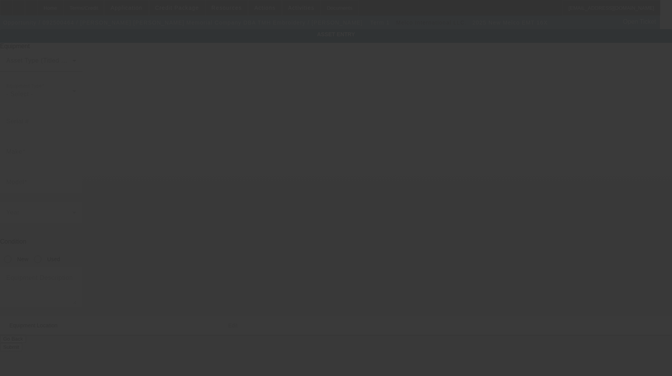
type input "[GEOGRAPHIC_DATA]"
type input "43611"
type input "[PERSON_NAME]"
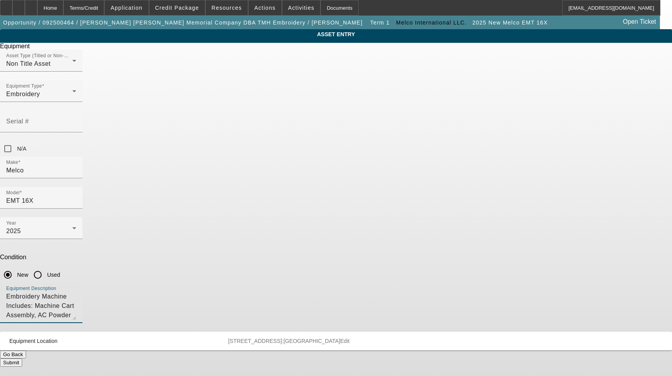
click at [76, 292] on textarea "Embroidery Machine Includes: Machine Cart Assembly, AC Powder Cord, Ethernet et…" at bounding box center [41, 306] width 70 height 28
drag, startPoint x: 266, startPoint y: 201, endPoint x: 341, endPoint y: 217, distance: 76.6
click at [76, 292] on textarea "Embroidery Machine Includes: Machine Cart Assembly, AC Powder Cord, Ethernet Ne…" at bounding box center [41, 306] width 70 height 28
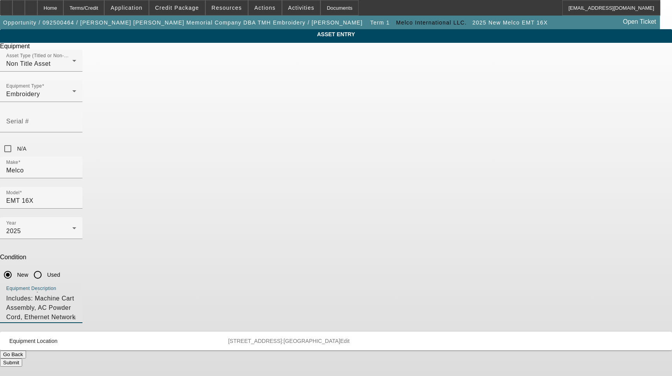
scroll to position [9, 0]
click at [76, 292] on textarea "Embroidery Machine Includes: Machine Cart Assembly, AC Powder Cord, Ethernet Ne…" at bounding box center [41, 306] width 70 height 28
paste textarea "(2ea) 12cm, 15cm, 30x36 Hoops,"
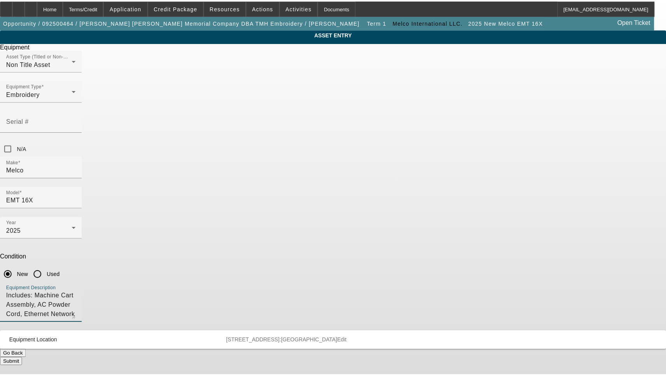
scroll to position [17, 0]
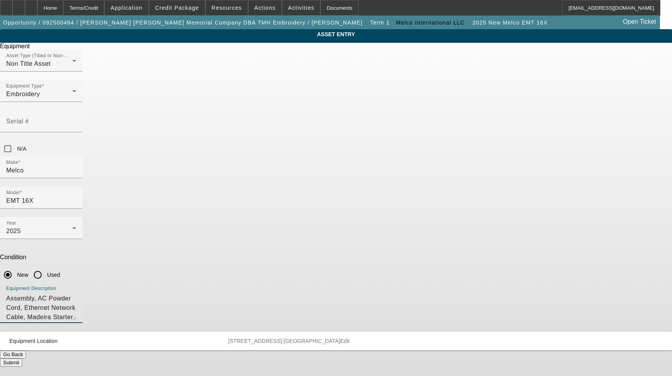
type textarea "Embroidery Machine Includes: Machine Cart Assembly, AC Powder Cord, Ethernet Ne…"
click at [22, 358] on button "Submit" at bounding box center [11, 362] width 22 height 8
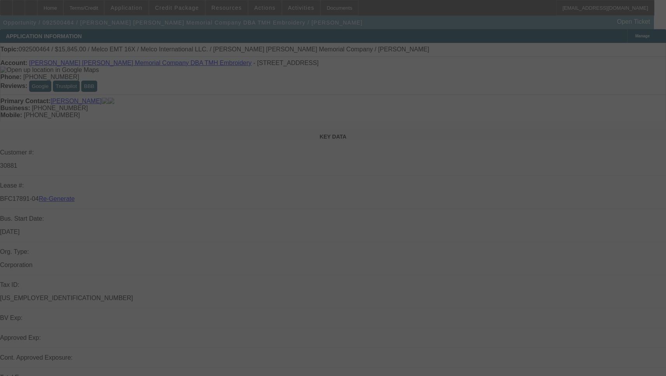
select select "3"
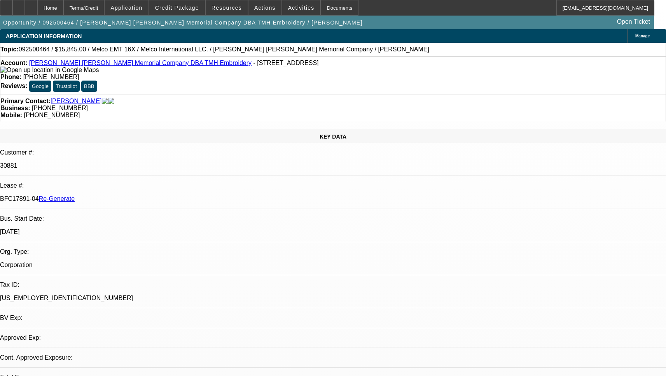
select select "0"
select select "2"
select select "0"
select select "6"
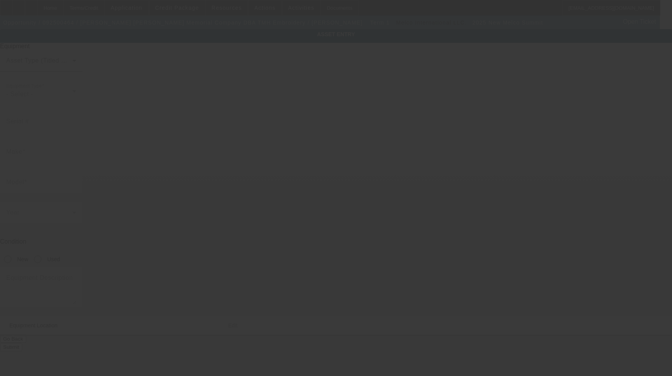
type input "Melco"
type input "Summit"
radio input "true"
type textarea "Embroidery Machine Includes: Machine Cart Assembly, AC Powder Cord, Ethernet Ne…"
type input "[STREET_ADDRESS]"
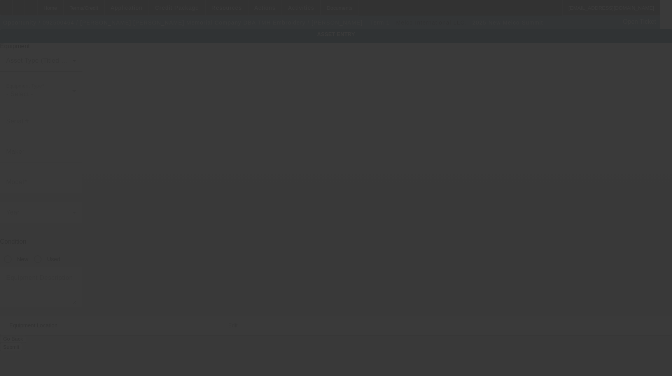
type input "[GEOGRAPHIC_DATA]"
type input "43611"
type input "[PERSON_NAME]"
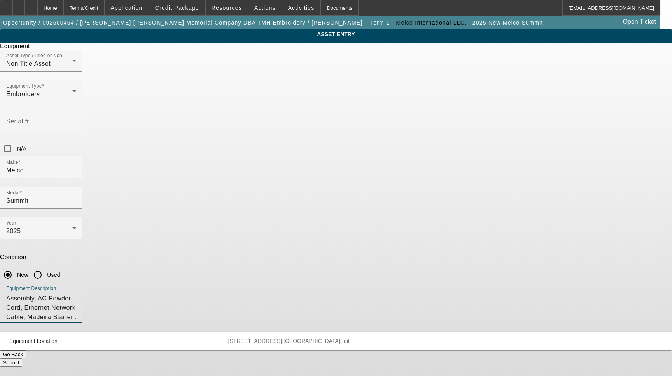
scroll to position [19, 0]
drag, startPoint x: 266, startPoint y: 220, endPoint x: 339, endPoint y: 205, distance: 75.1
click at [76, 292] on textarea "Embroidery Machine Includes: Machine Cart Assembly, AC Powder Cord, Ethernet Ne…" at bounding box center [41, 306] width 70 height 28
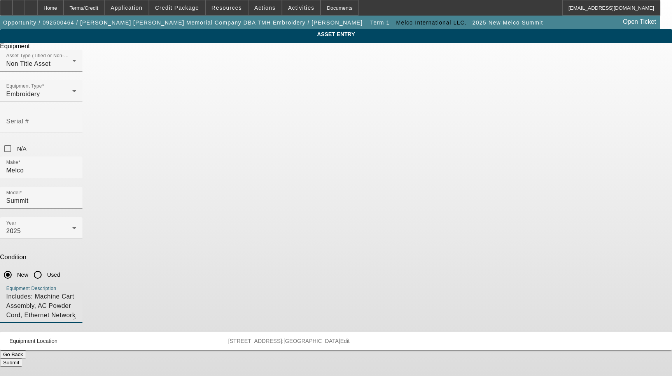
paste textarea "(2ea) 12cm, 15cm, 30x36 Hoops,"
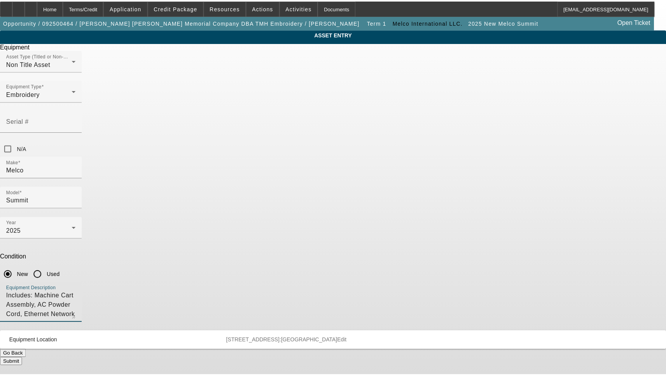
scroll to position [19, 0]
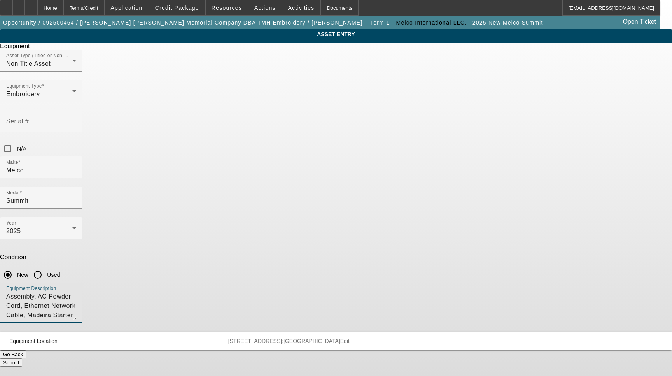
type textarea "Embroidery Machine Includes: Machine Cart Assembly, AC Powder Cord, Ethernet Ne…"
click at [22, 358] on button "Submit" at bounding box center [11, 362] width 22 height 8
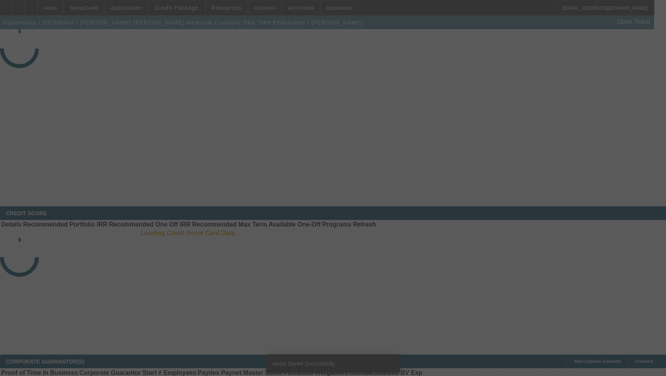
select select "3"
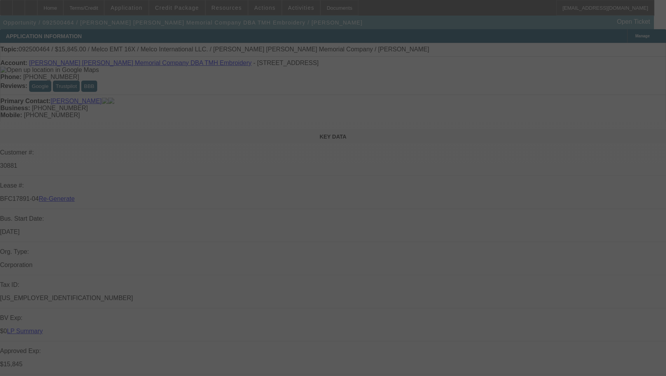
select select "0"
select select "2"
select select "0"
select select "6"
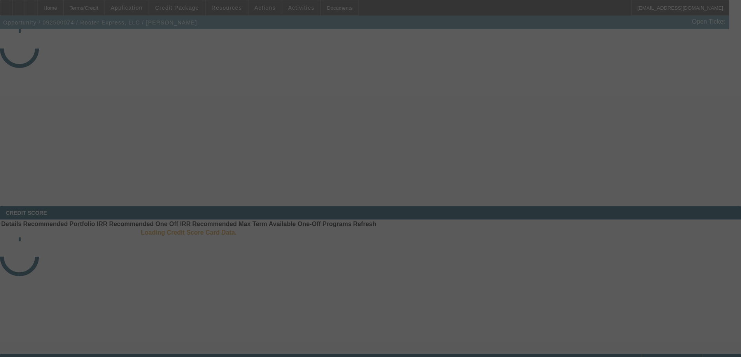
select select "3"
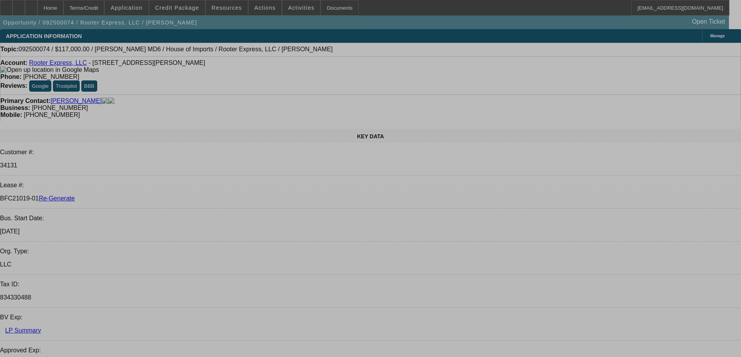
select select "0"
select select "2"
select select "0"
select select "6"
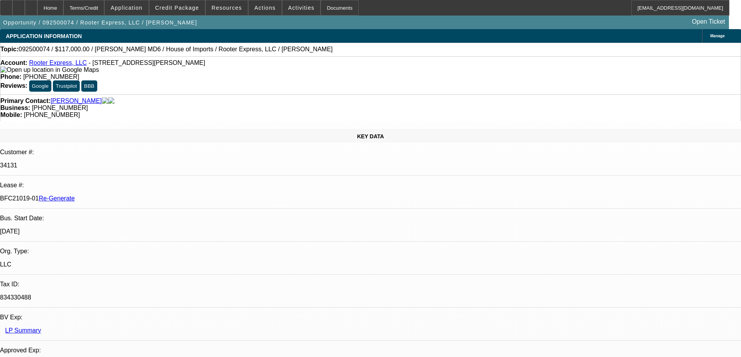
click at [172, 7] on span "Credit Package" at bounding box center [177, 8] width 44 height 6
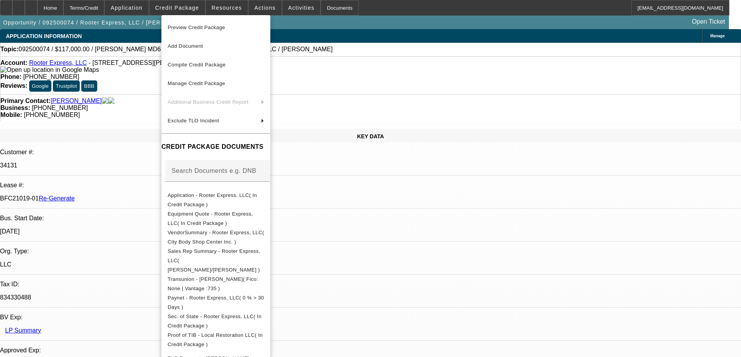
scroll to position [194, 0]
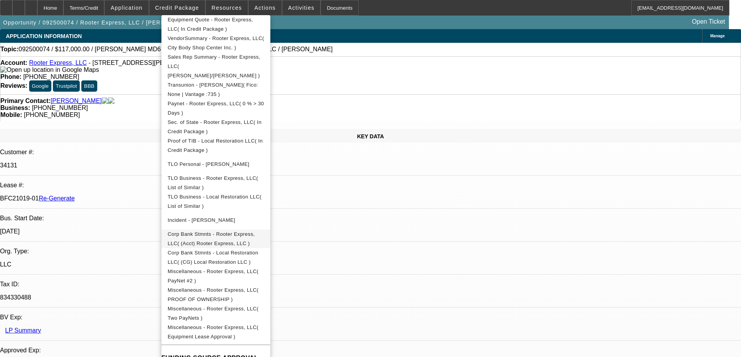
click at [229, 231] on span "Corp Bank Stmnts - Rooter Express, LLC( (Acct) Rooter Express, LLC )" at bounding box center [216, 239] width 96 height 19
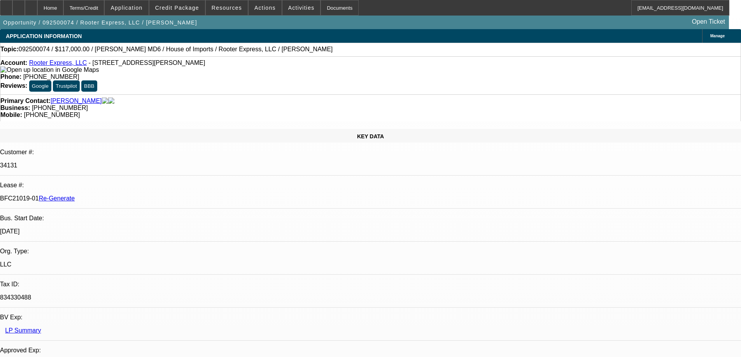
click at [6, 5] on icon at bounding box center [6, 5] width 0 height 0
click at [288, 5] on span "Activities" at bounding box center [301, 8] width 26 height 6
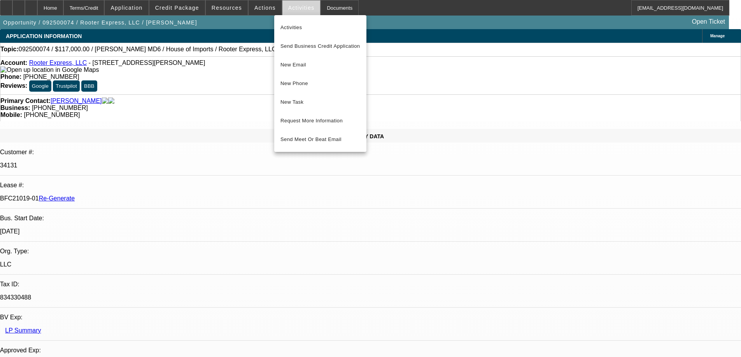
click at [288, 5] on div at bounding box center [370, 178] width 741 height 357
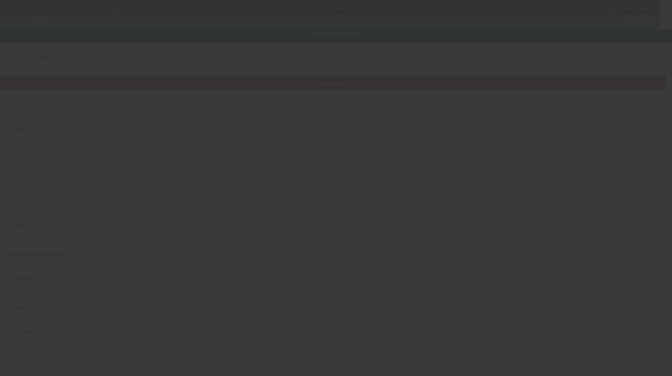
type input "[PERSON_NAME] [PERSON_NAME] Memorial Company"
type input "[STREET_ADDRESS]"
type input "43611"
type input "[GEOGRAPHIC_DATA]"
type input "[PHONE_NUMBER]"
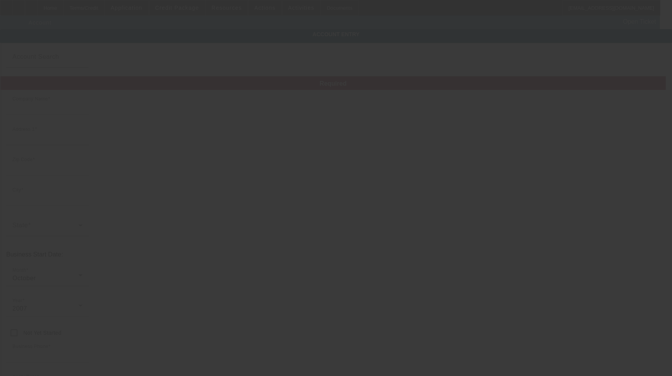
type input "TMH Embroidery"
type input "[PERSON_NAME][EMAIL_ADDRESS][DOMAIN_NAME]"
type input "[PERSON_NAME]"
type input "[US_EMPLOYER_IDENTIFICATION_NUMBER]"
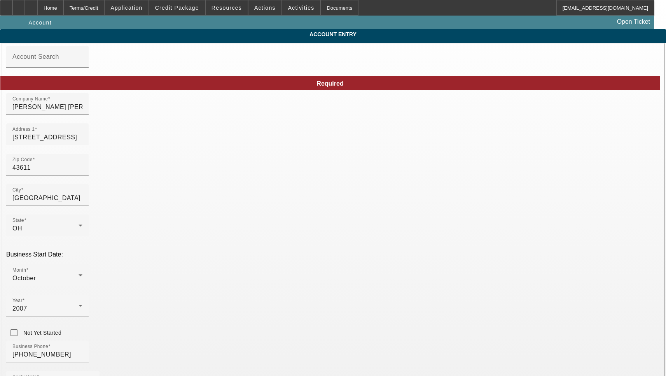
type input "[DATE]"
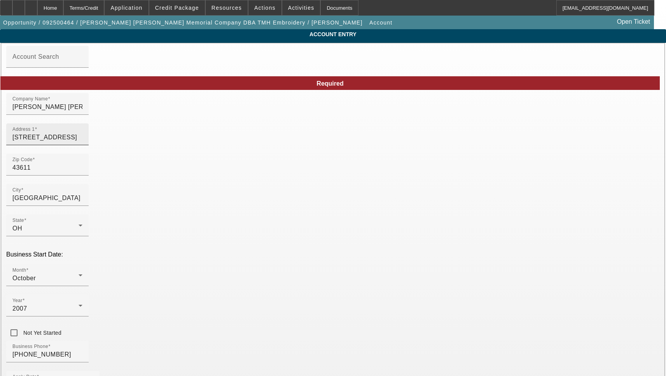
click at [82, 142] on input "[STREET_ADDRESS]" at bounding box center [47, 137] width 70 height 9
paste input "22"
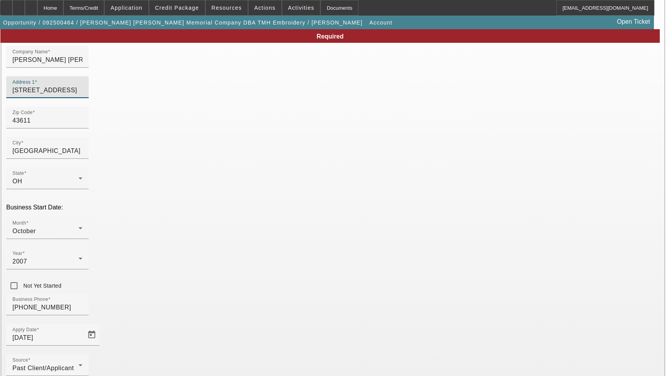
scroll to position [83, 0]
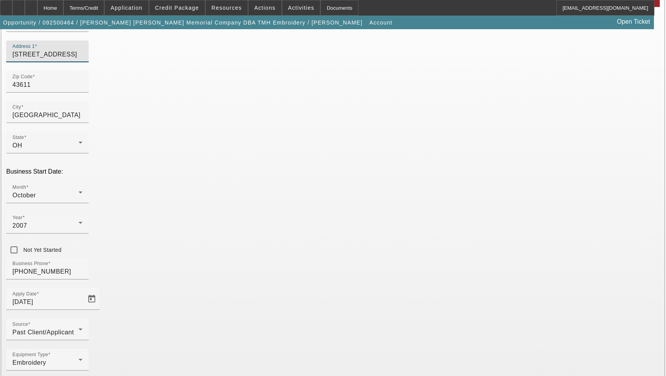
type input "[STREET_ADDRESS]"
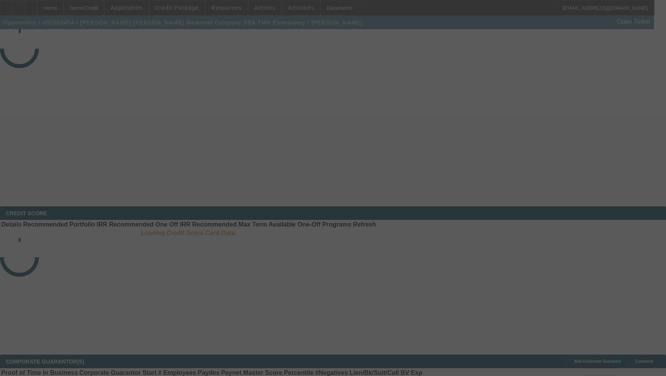
select select "3"
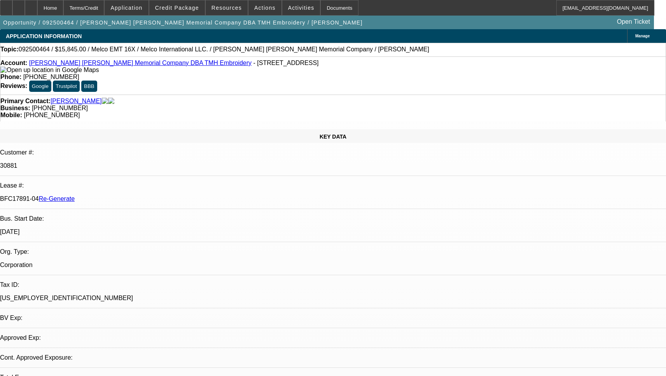
select select "0"
select select "2"
select select "0"
select select "6"
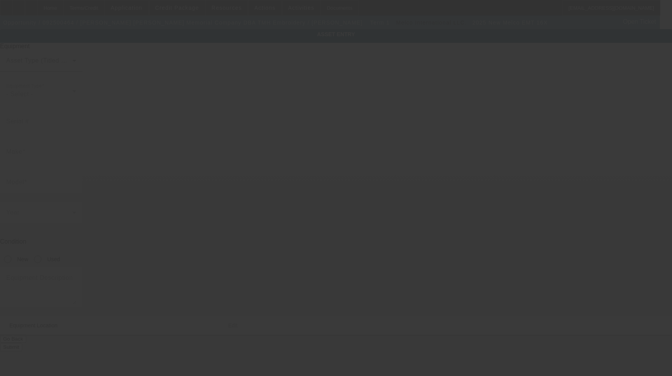
type input "Melco"
type input "EMT 16X"
radio input "true"
type textarea "Embroidery Machine Includes: Machine Cart Assembly, AC Powder Cord, Ethernet Ne…"
type input "[STREET_ADDRESS]"
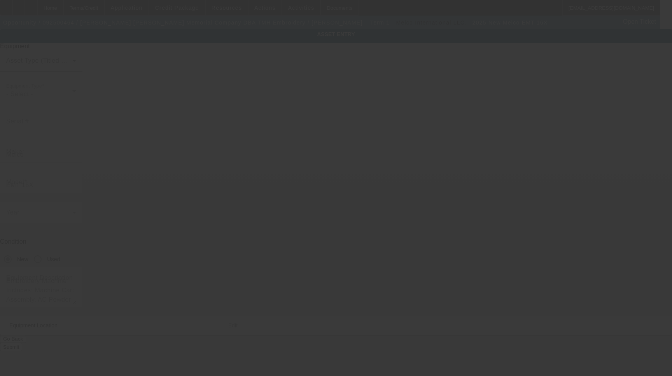
type input "[GEOGRAPHIC_DATA]"
type input "43611"
type input "[PERSON_NAME]"
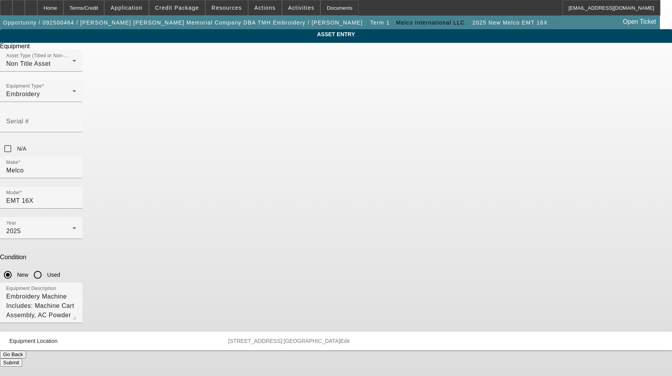
click at [350, 337] on span "Edit" at bounding box center [344, 340] width 9 height 6
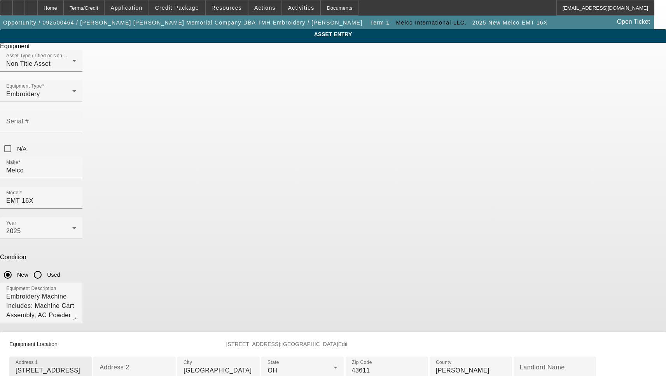
click at [86, 365] on input "[STREET_ADDRESS]" at bounding box center [51, 369] width 70 height 9
paste input "22"
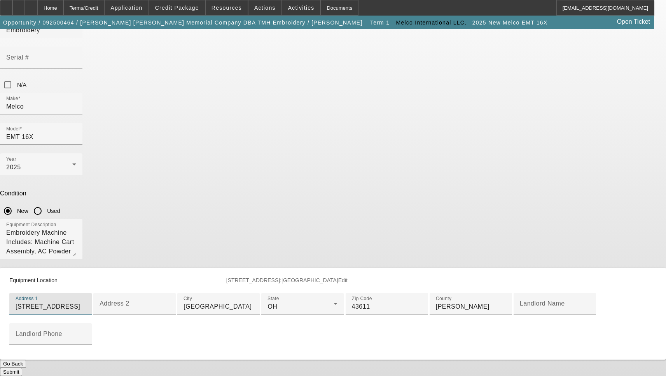
scroll to position [185, 0]
type input "[STREET_ADDRESS]"
click at [22, 367] on button "Submit" at bounding box center [11, 371] width 22 height 8
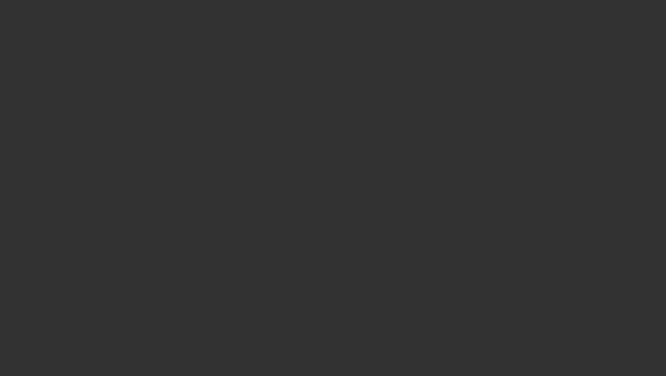
select select "3"
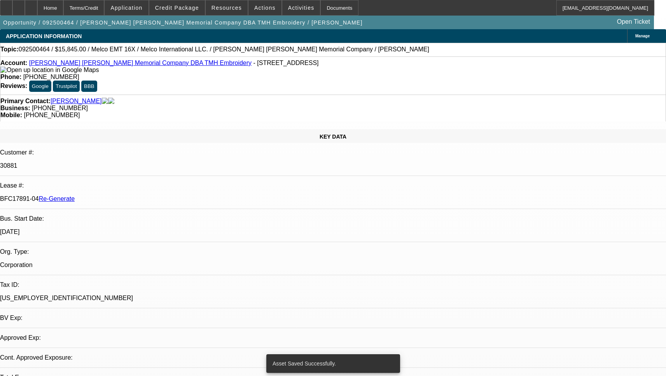
select select "0"
select select "2"
select select "0"
select select "6"
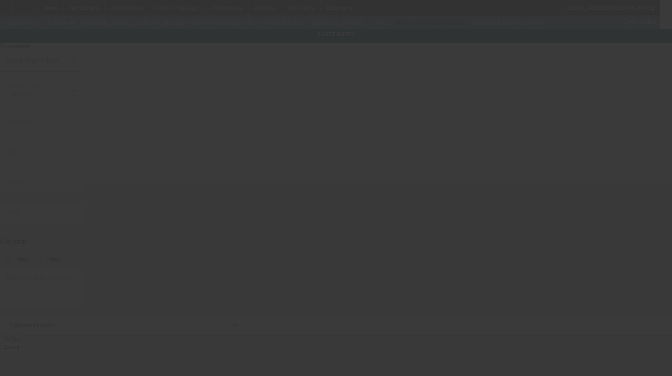
type input "Melco"
type input "Summit"
radio input "true"
type textarea "Embroidery Machine Includes: Machine Cart Assembly, AC Powder Cord, Ethernet Ne…"
type input "[STREET_ADDRESS]"
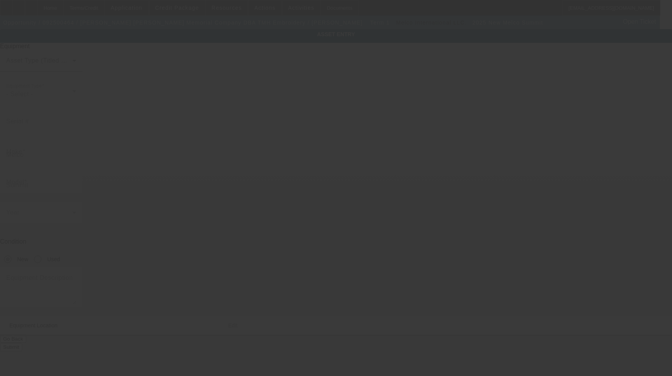
type input "[GEOGRAPHIC_DATA]"
type input "43611"
type input "[PERSON_NAME]"
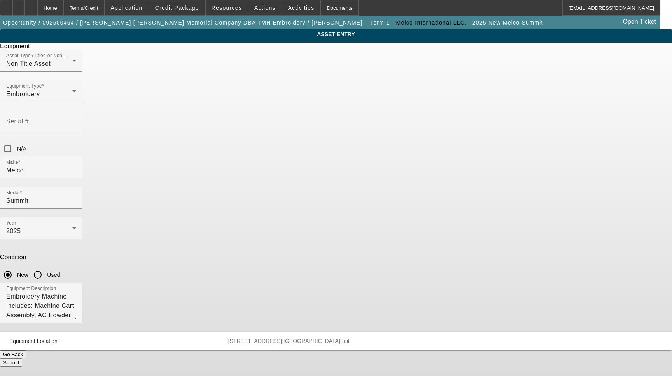
click at [350, 337] on span "Edit" at bounding box center [344, 340] width 9 height 6
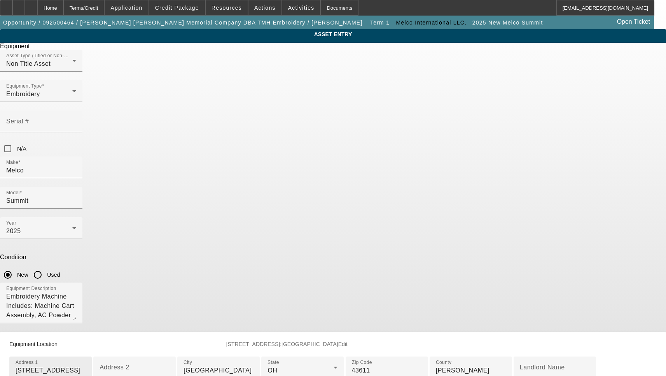
click at [86, 365] on input "[STREET_ADDRESS]" at bounding box center [51, 369] width 70 height 9
paste input "22"
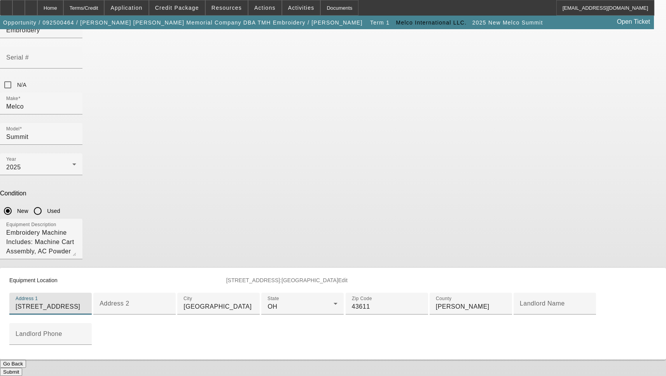
type input "[STREET_ADDRESS]"
click at [22, 367] on button "Submit" at bounding box center [11, 371] width 22 height 8
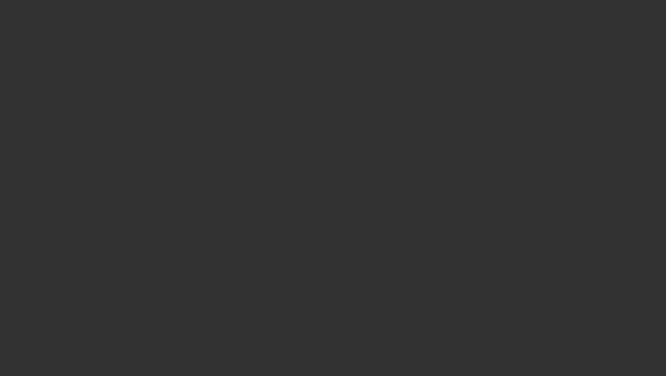
select select "3"
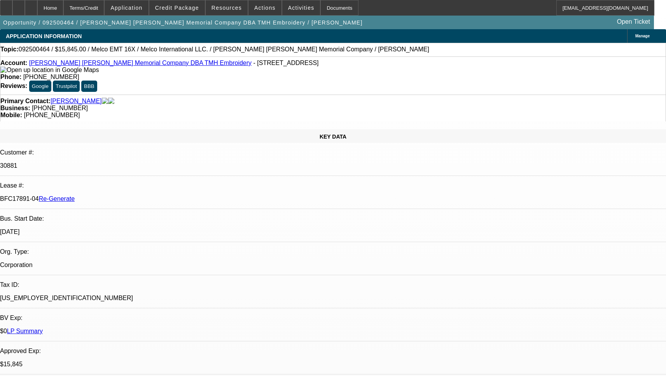
select select "0"
select select "2"
select select "0"
select select "6"
